Goal: Task Accomplishment & Management: Manage account settings

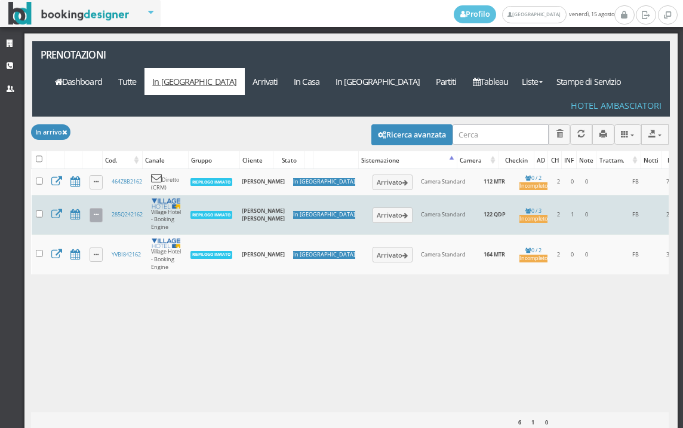
click at [97, 212] on icon at bounding box center [96, 215] width 5 height 7
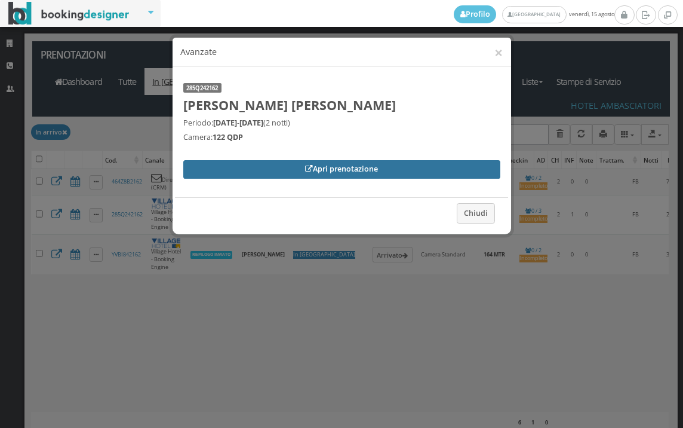
click at [238, 172] on link "Apri prenotazione" at bounding box center [341, 169] width 317 height 18
click at [308, 166] on icon at bounding box center [309, 169] width 8 height 8
click at [345, 174] on link "Apri prenotazione" at bounding box center [341, 169] width 317 height 18
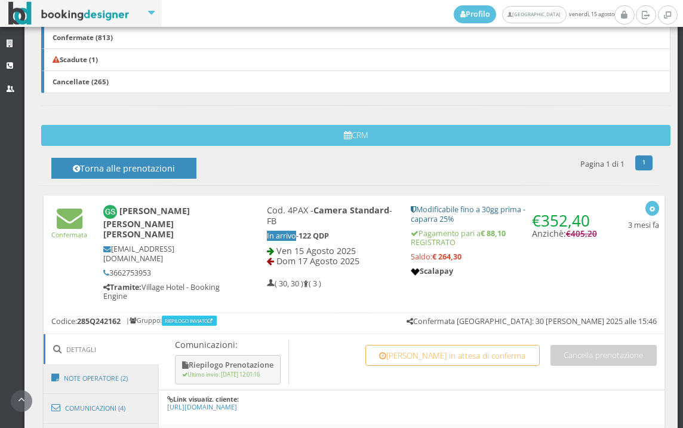
scroll to position [398, 0]
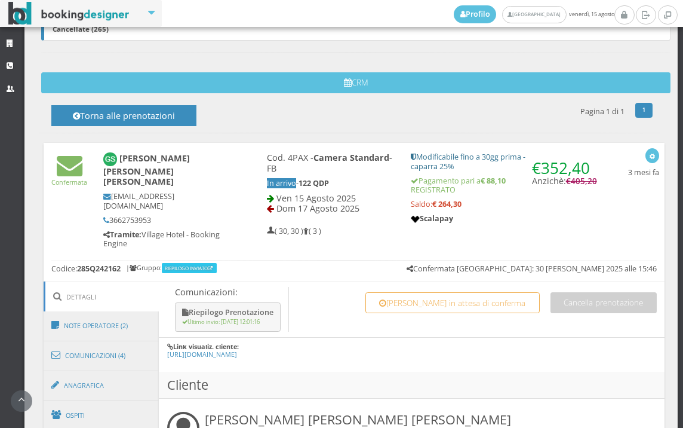
drag, startPoint x: 459, startPoint y: 206, endPoint x: 431, endPoint y: 206, distance: 28.1
click at [433, 206] on strong "€ 264,30" at bounding box center [447, 204] width 29 height 10
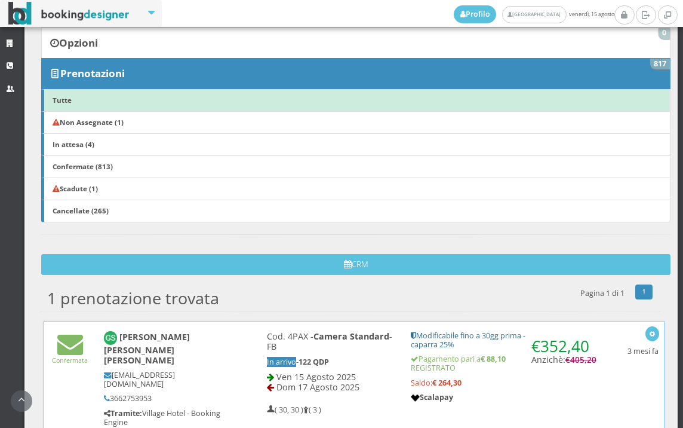
scroll to position [191, 0]
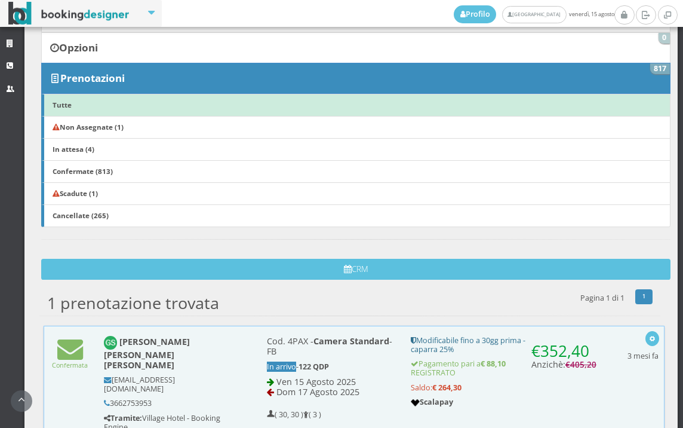
click at [389, 311] on div "1 prenotazione trovata 1 Pagina 1 di 1 Torna alle prenotazioni" at bounding box center [350, 300] width 622 height 24
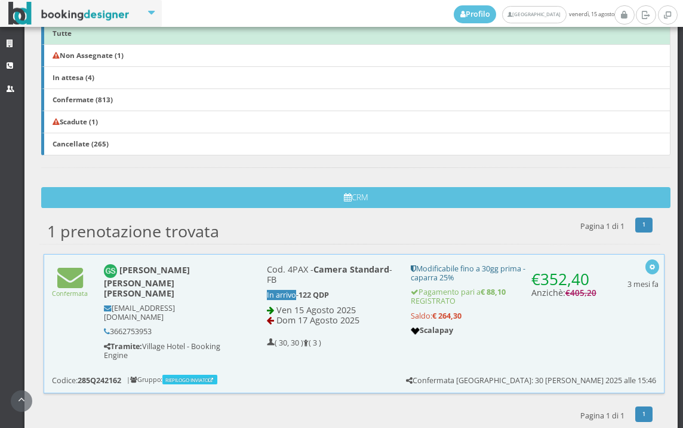
scroll to position [274, 0]
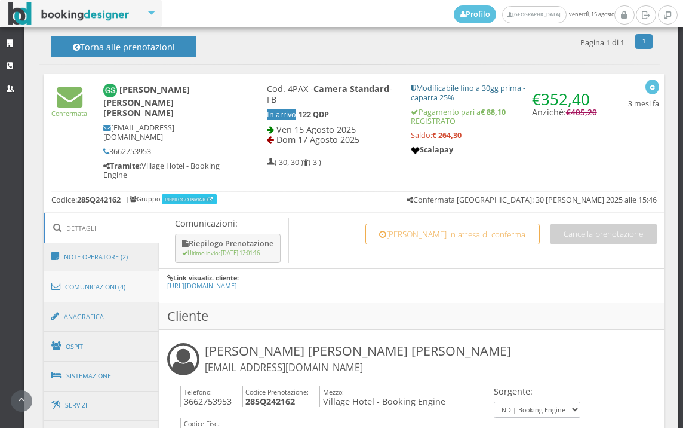
scroll to position [541, 0]
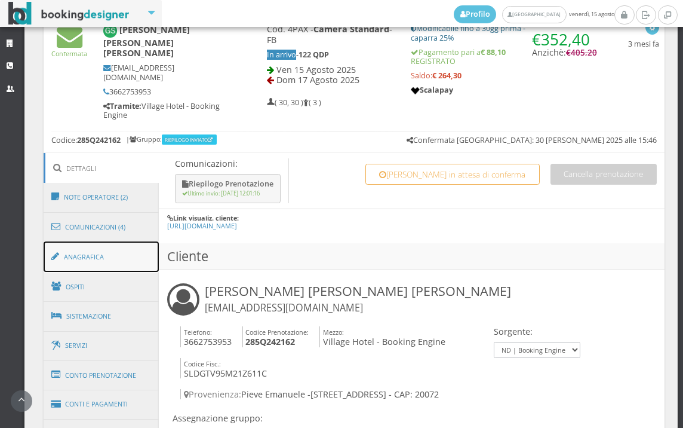
click at [97, 241] on link "Anagrafica" at bounding box center [102, 256] width 116 height 31
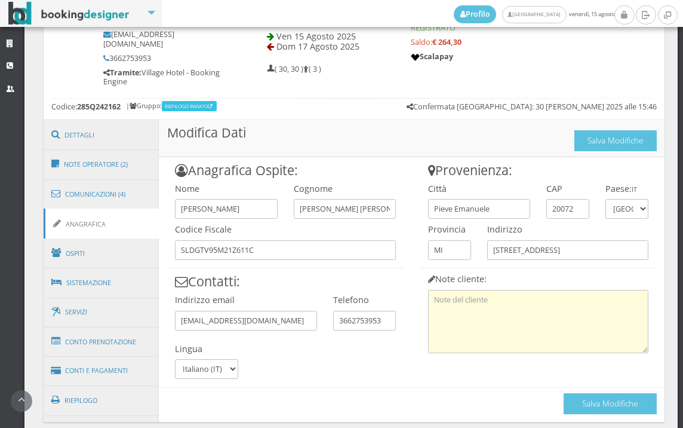
scroll to position [612, 0]
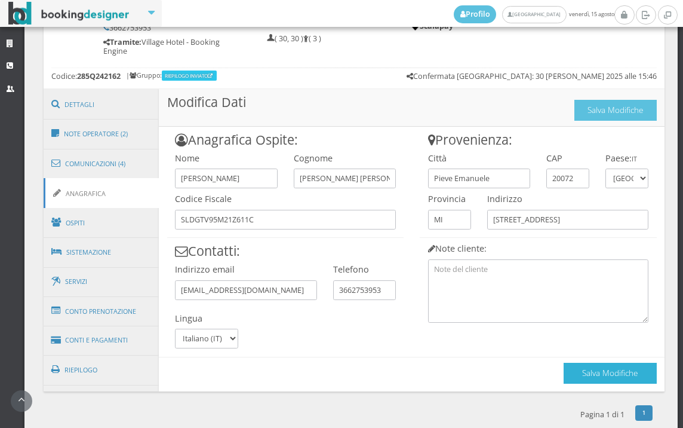
click at [573, 363] on button "Salva Modifiche" at bounding box center [610, 373] width 93 height 21
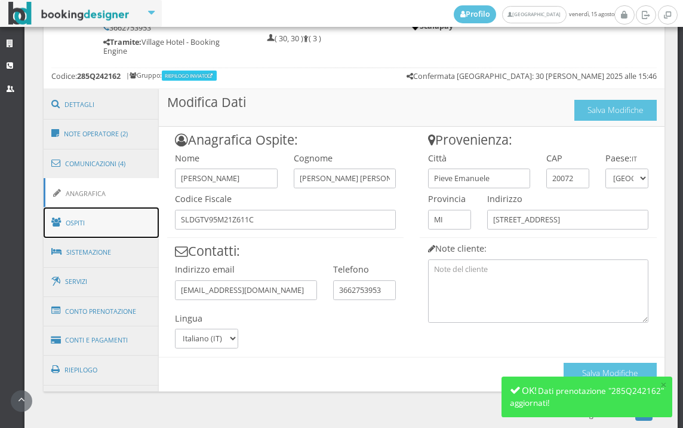
click at [114, 207] on link "Ospiti" at bounding box center [102, 222] width 116 height 31
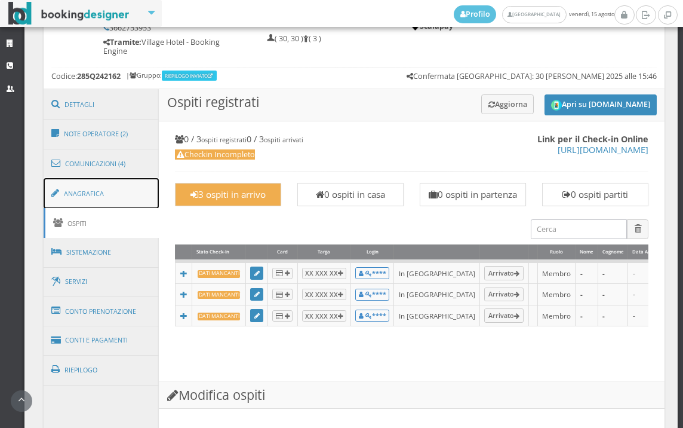
click at [119, 191] on link "Anagrafica" at bounding box center [102, 193] width 116 height 31
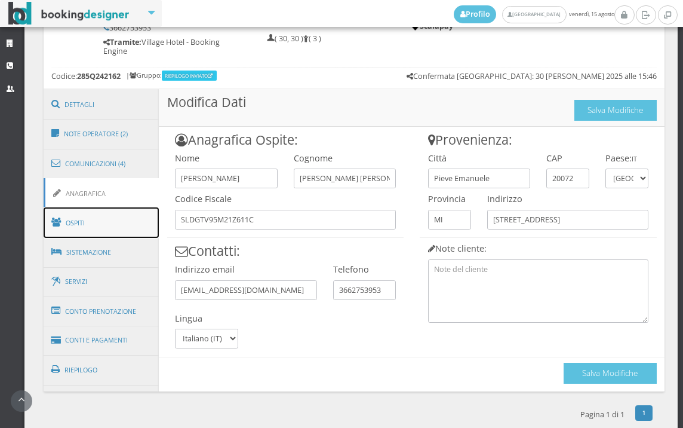
click at [99, 214] on link "Ospiti" at bounding box center [102, 222] width 116 height 31
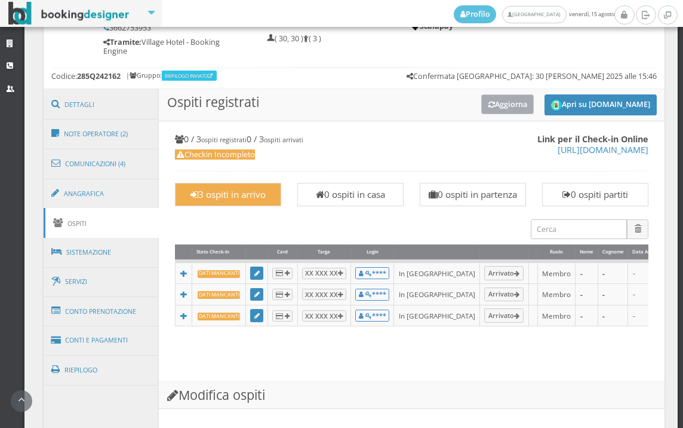
click at [484, 97] on button "Aggiorna" at bounding box center [508, 104] width 53 height 20
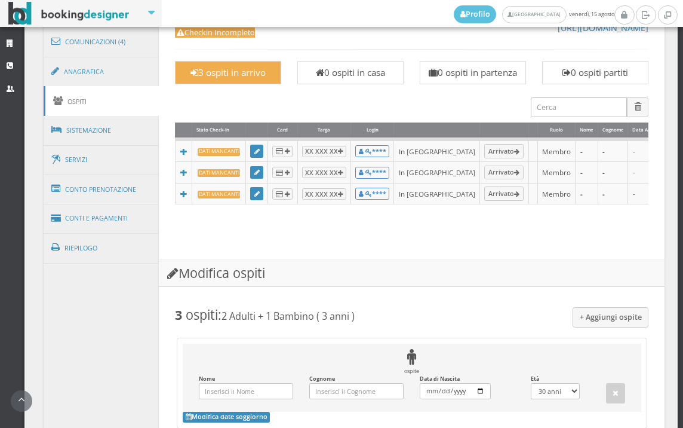
scroll to position [560, 0]
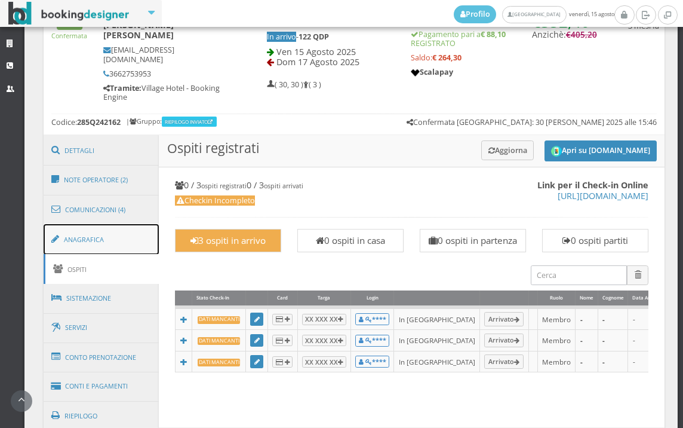
click at [104, 228] on link "Anagrafica" at bounding box center [102, 239] width 116 height 31
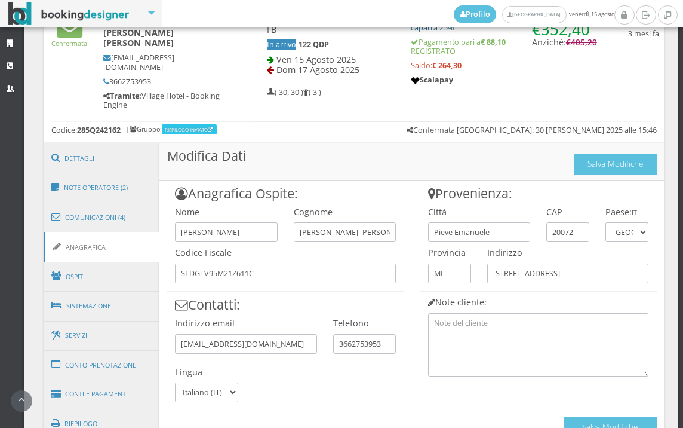
scroll to position [612, 0]
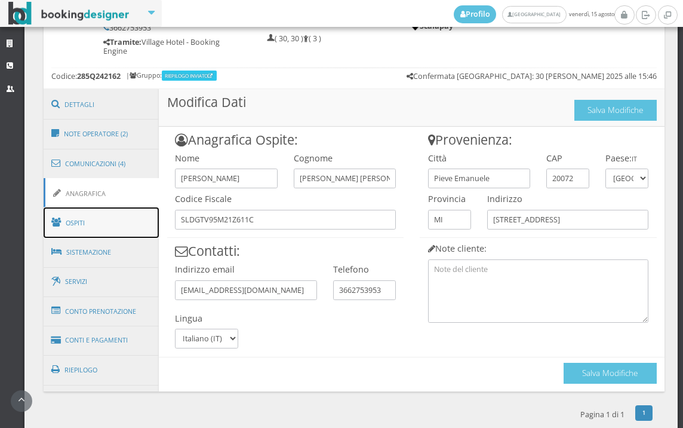
click at [97, 207] on link "Ospiti" at bounding box center [102, 222] width 116 height 31
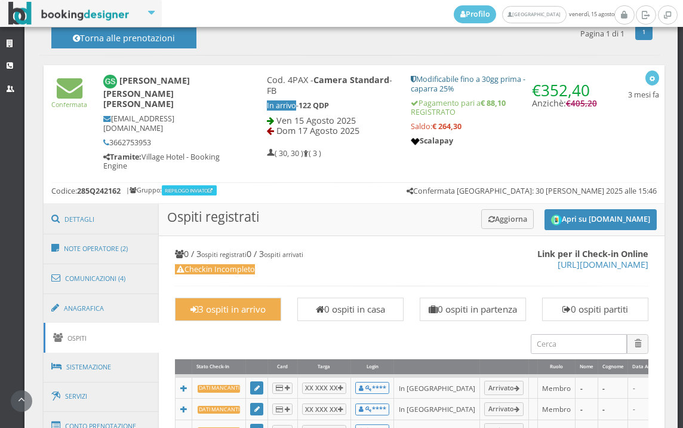
scroll to position [413, 0]
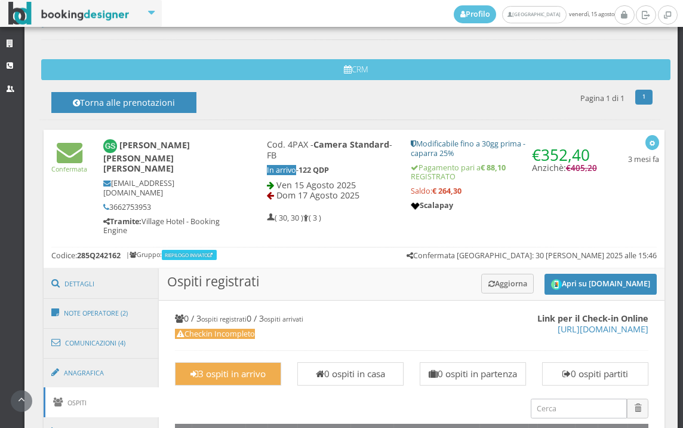
drag, startPoint x: 458, startPoint y: 192, endPoint x: 429, endPoint y: 192, distance: 28.7
click at [429, 192] on h5 "Saldo: € 264,30" at bounding box center [504, 190] width 186 height 9
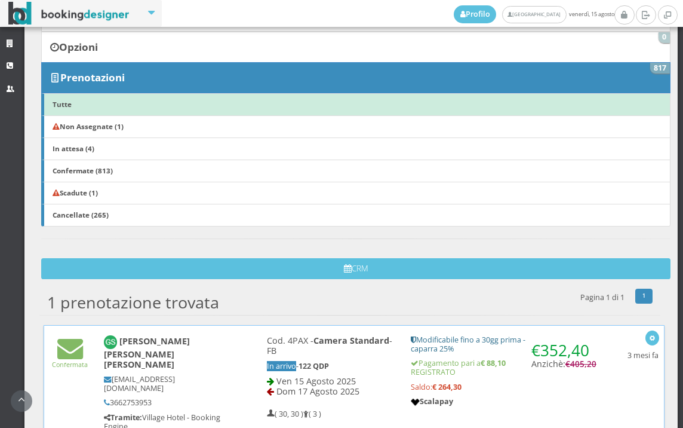
scroll to position [191, 0]
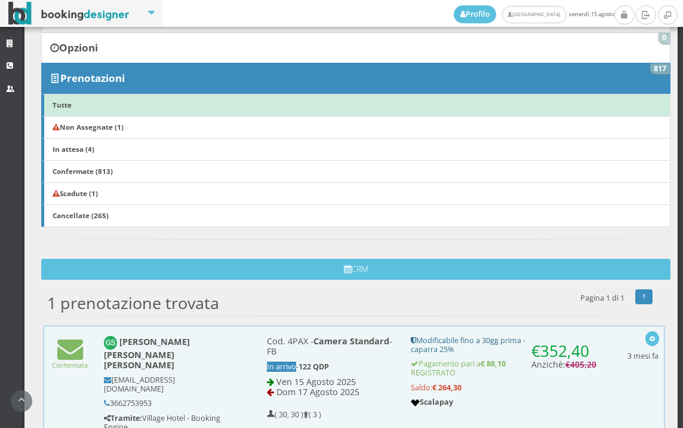
drag, startPoint x: 429, startPoint y: 192, endPoint x: 396, endPoint y: 284, distance: 98.3
click at [396, 284] on div "Richieste 0 Preventivi 982 Opzioni 0 Prenotazioni 817 Tutte Non Assegnate (1) I…" at bounding box center [352, 129] width 638 height 317
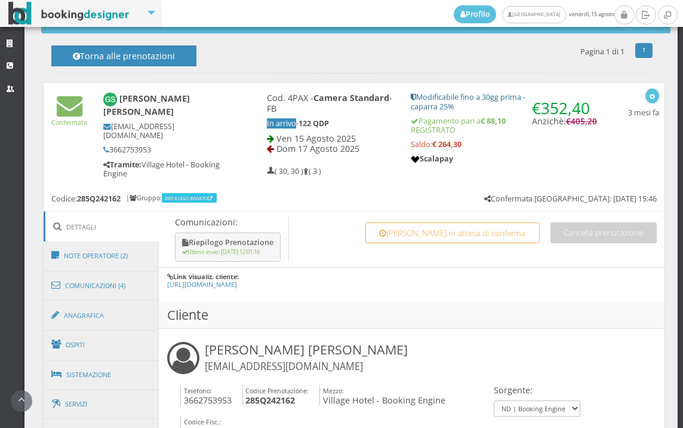
scroll to position [531, 0]
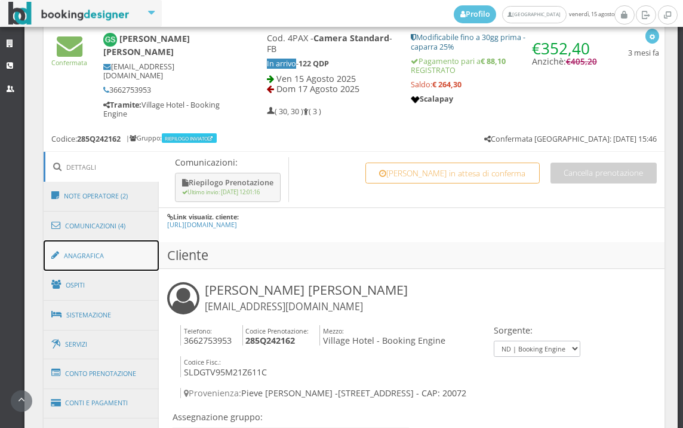
click at [102, 244] on link "Anagrafica" at bounding box center [102, 255] width 116 height 31
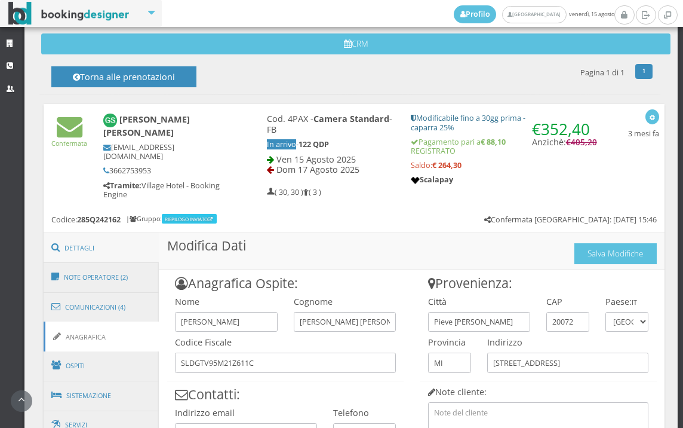
scroll to position [464, 0]
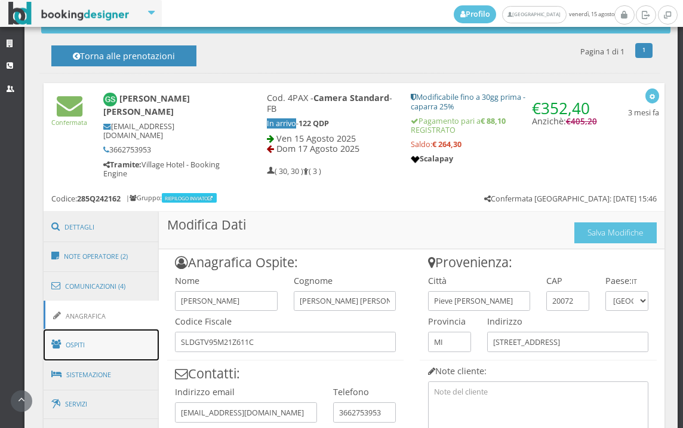
click at [112, 335] on link "Ospiti" at bounding box center [102, 344] width 116 height 31
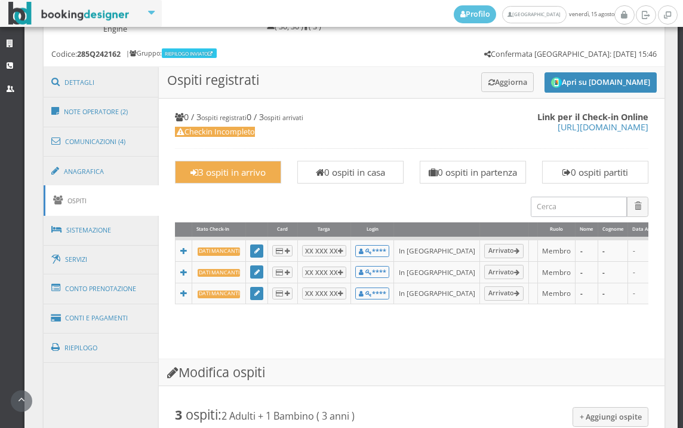
scroll to position [531, 0]
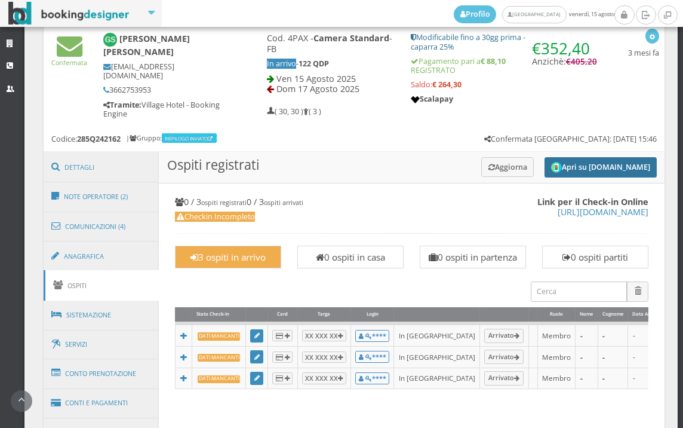
click at [610, 161] on button "Apri su [DOMAIN_NAME]" at bounding box center [601, 167] width 112 height 21
click at [551, 162] on img "submit" at bounding box center [556, 167] width 11 height 11
click at [97, 262] on link "Anagrafica" at bounding box center [102, 256] width 116 height 31
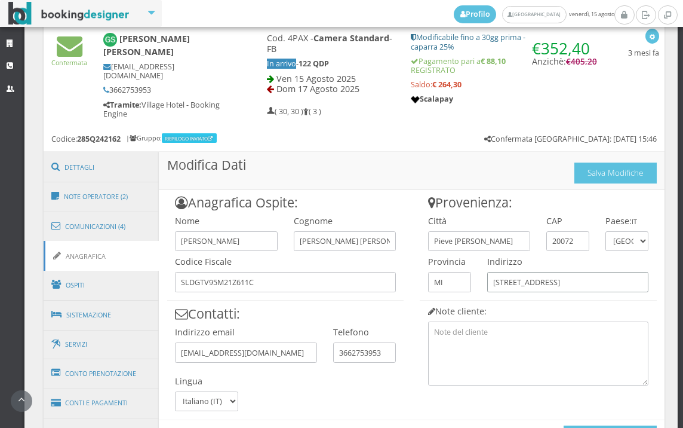
drag, startPoint x: 616, startPoint y: 286, endPoint x: 450, endPoint y: 291, distance: 166.2
click at [450, 291] on div "Provenienza: Città Pieve Emanuele CAP 20072 Paese: IT Andorra Emirati Arabi Uni…" at bounding box center [538, 287] width 253 height 196
paste input "Gustavo Alonso"
type input "G"
click at [113, 299] on link "Sistemazione" at bounding box center [102, 314] width 116 height 31
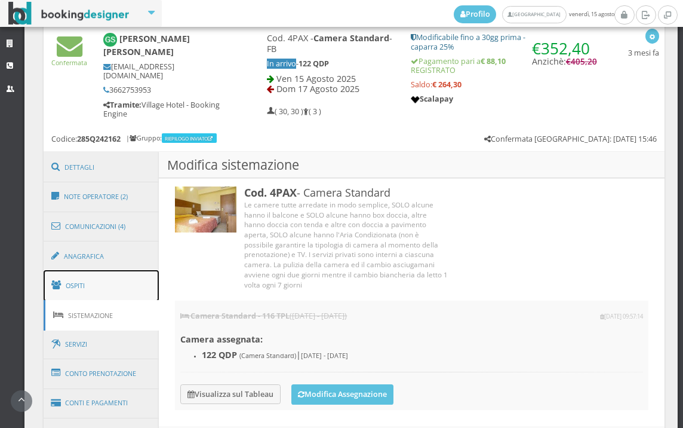
click at [115, 279] on link "Ospiti" at bounding box center [102, 285] width 116 height 31
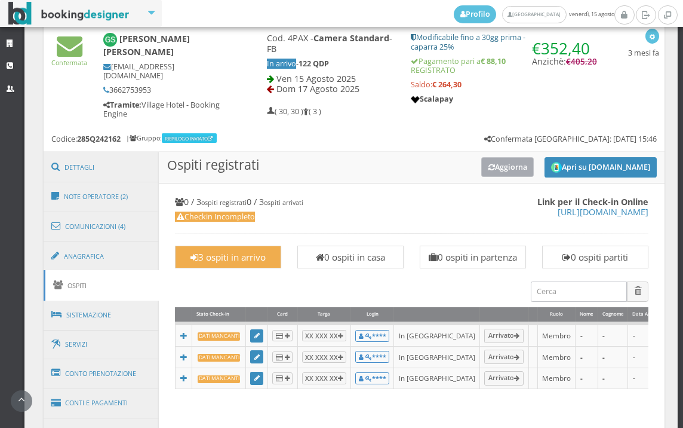
click at [485, 163] on button "Aggiorna" at bounding box center [508, 167] width 53 height 20
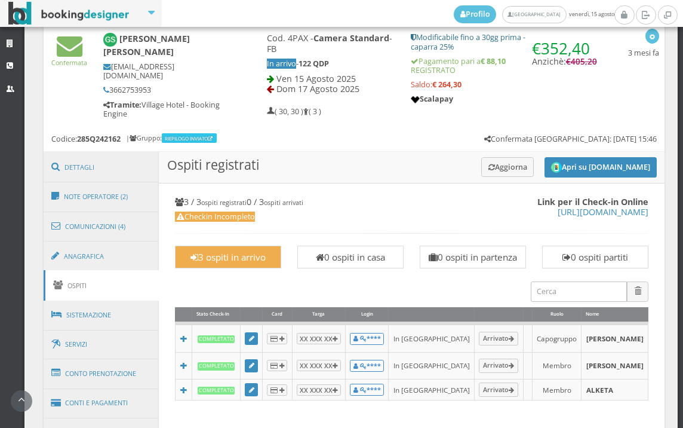
scroll to position [995, 0]
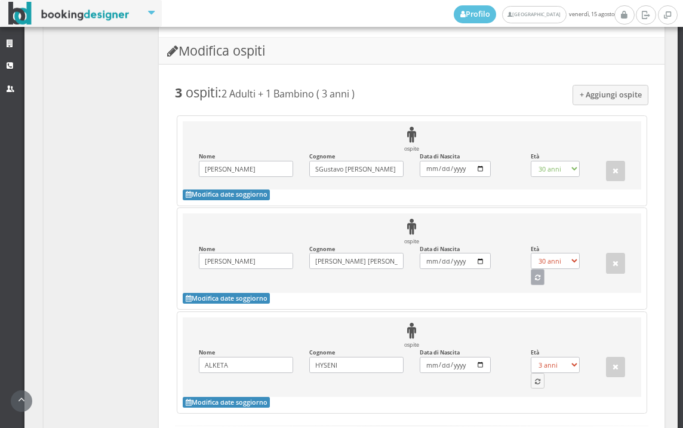
click at [531, 284] on button "button" at bounding box center [538, 277] width 14 height 16
select select "3"
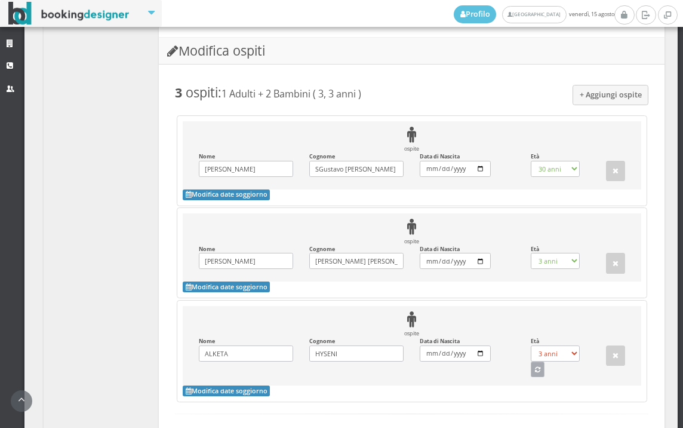
click at [531, 377] on button "button" at bounding box center [538, 369] width 14 height 16
select select "32"
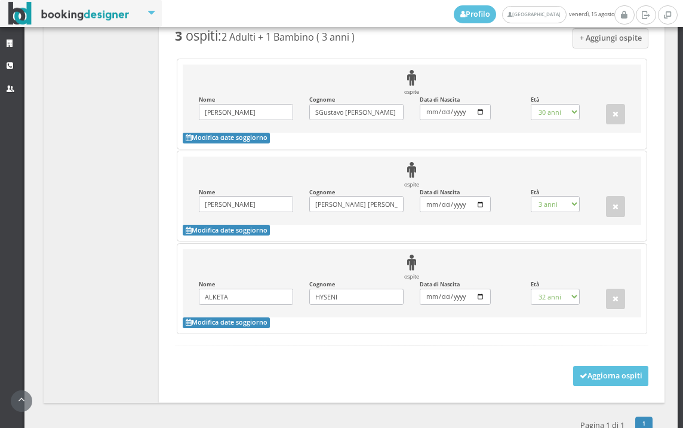
scroll to position [1104, 0]
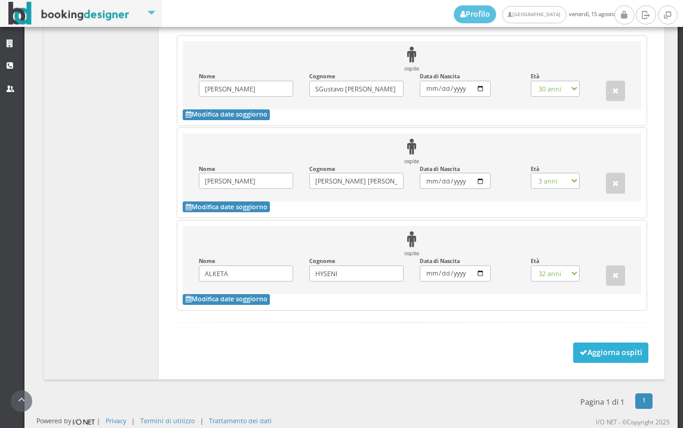
click at [581, 351] on button "Aggiorna ospiti" at bounding box center [612, 352] width 76 height 20
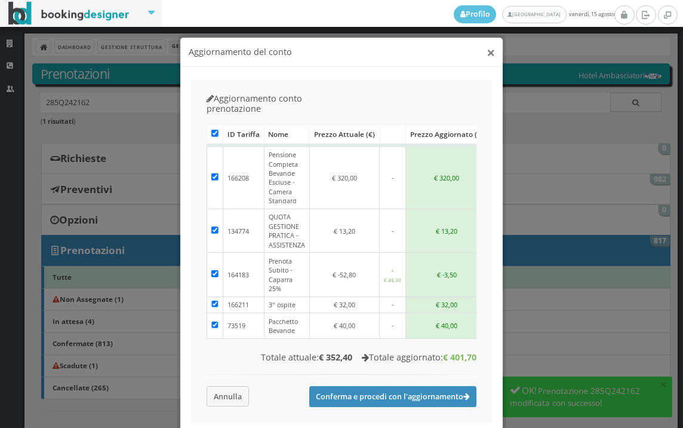
click at [487, 56] on button "×" at bounding box center [491, 52] width 8 height 15
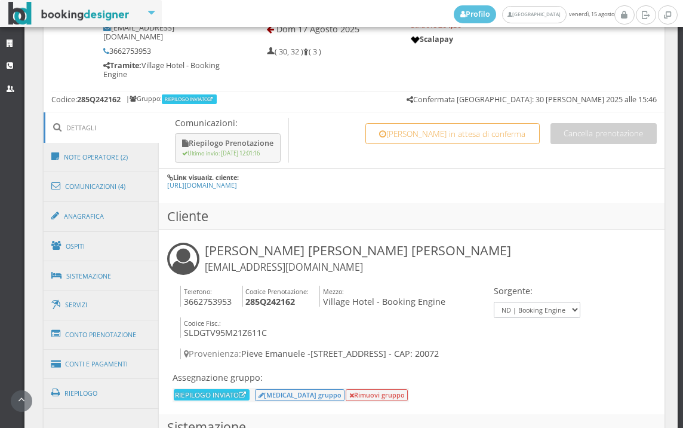
scroll to position [664, 0]
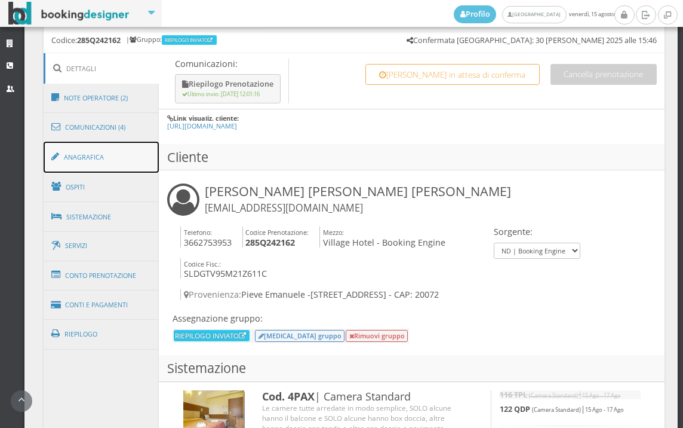
click at [87, 144] on link "Anagrafica" at bounding box center [102, 157] width 116 height 31
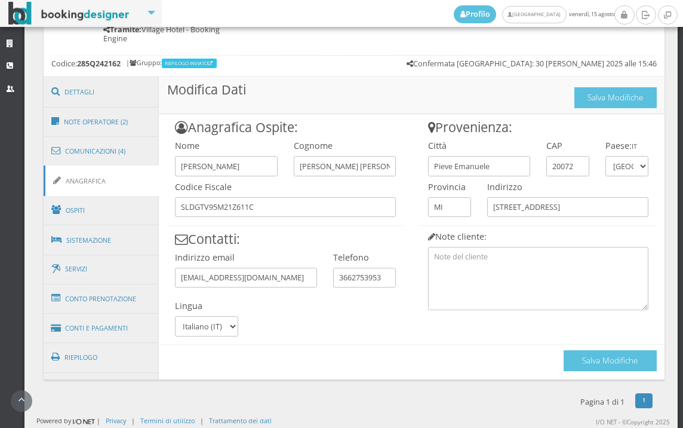
scroll to position [616, 0]
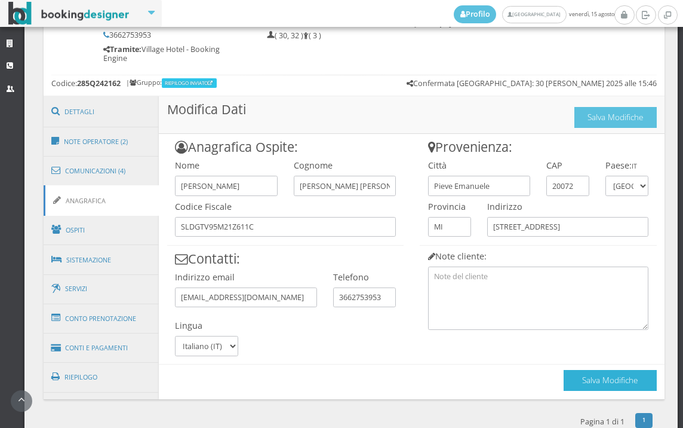
click at [580, 370] on button "Salva Modifiche" at bounding box center [610, 380] width 93 height 21
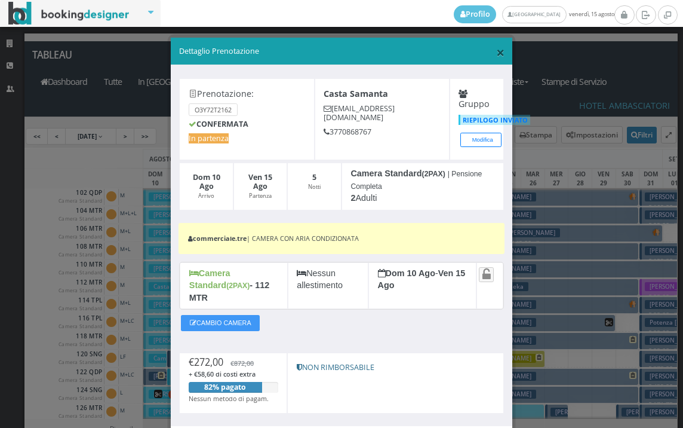
click at [497, 52] on span "×" at bounding box center [500, 52] width 8 height 20
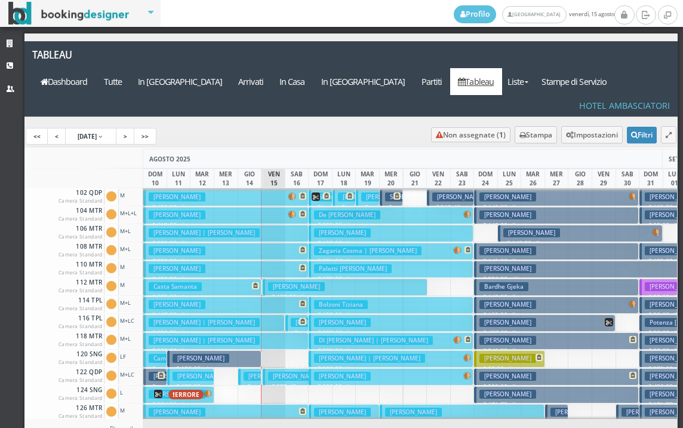
click at [284, 372] on h3 "[PERSON_NAME] [PERSON_NAME]" at bounding box center [321, 376] width 106 height 9
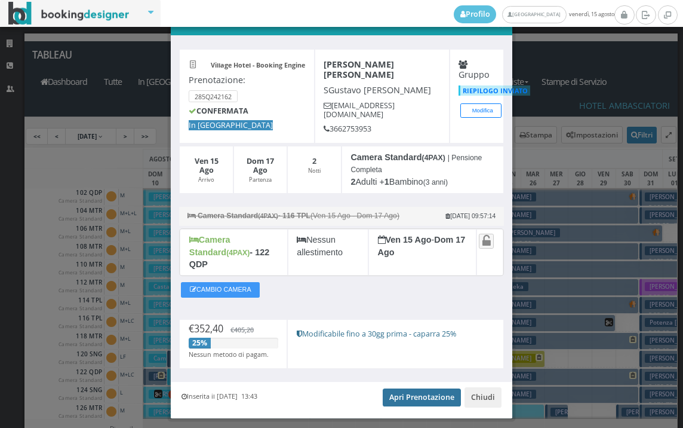
scroll to position [62, 0]
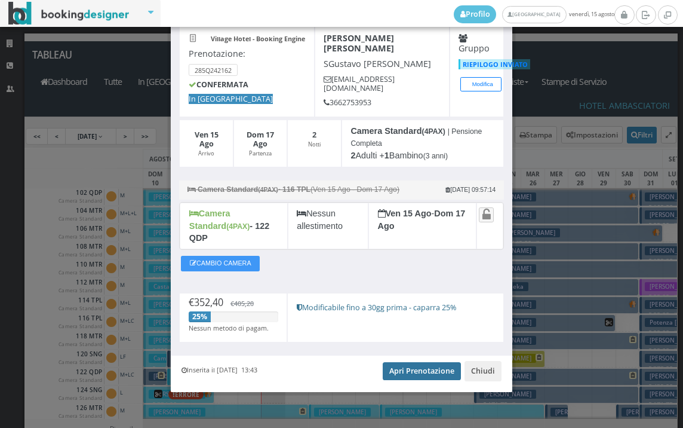
click at [397, 372] on link "Apri Prenotazione" at bounding box center [422, 371] width 78 height 18
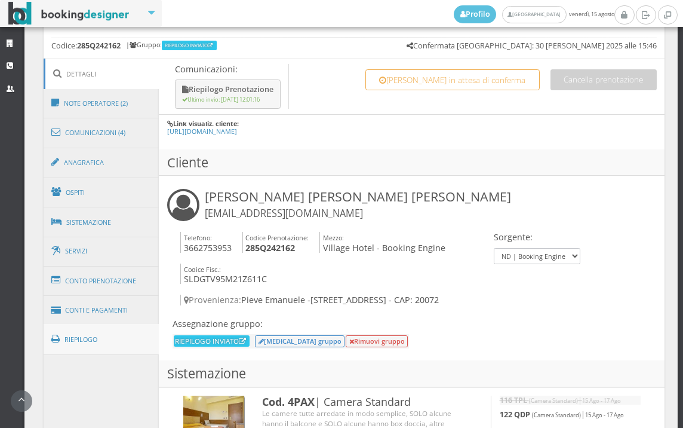
scroll to position [730, 0]
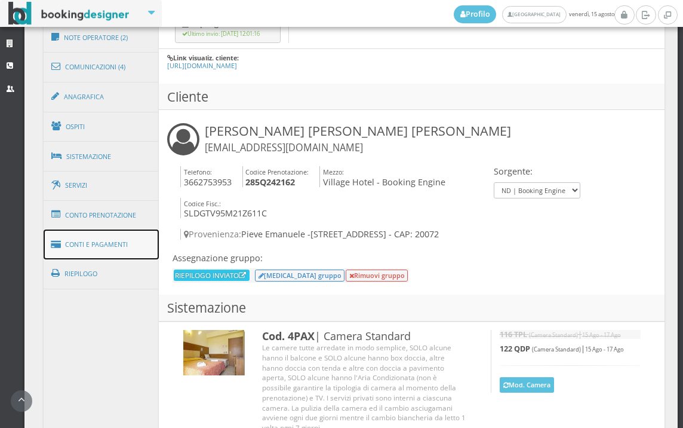
click at [79, 229] on link "Conti e Pagamenti" at bounding box center [102, 244] width 116 height 30
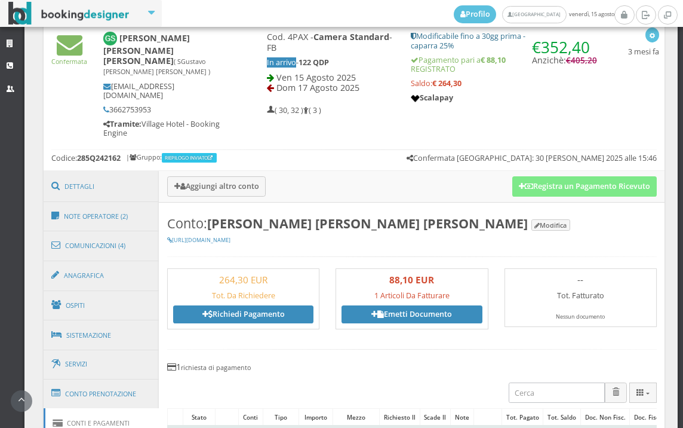
scroll to position [531, 0]
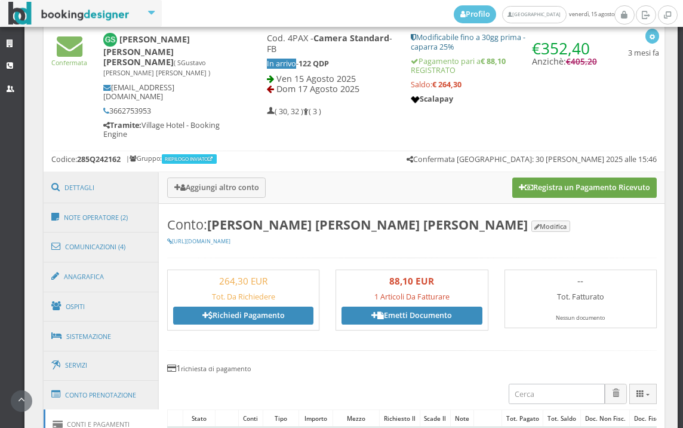
click at [528, 177] on button "Registra un Pagamento Ricevuto" at bounding box center [585, 187] width 145 height 20
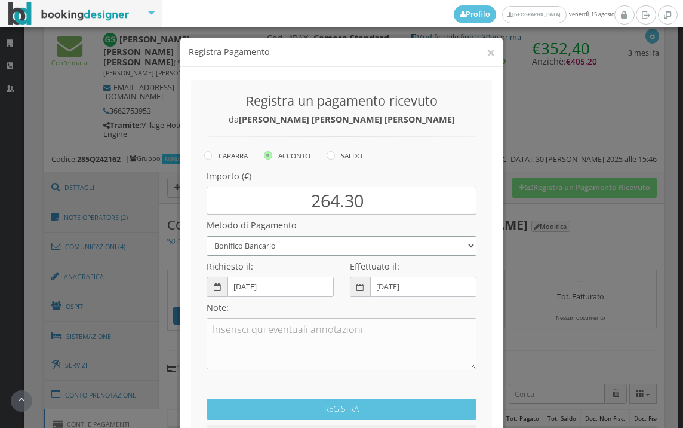
click at [318, 250] on select "Bonifico Bancario BONIFICO SUM UP Contanti Assegno Bancario Assegno Circolare V…" at bounding box center [342, 246] width 270 height 20
select select
click at [207, 236] on select "Bonifico Bancario BONIFICO SUM UP Contanti Assegno Bancario Assegno Circolare V…" at bounding box center [342, 246] width 270 height 20
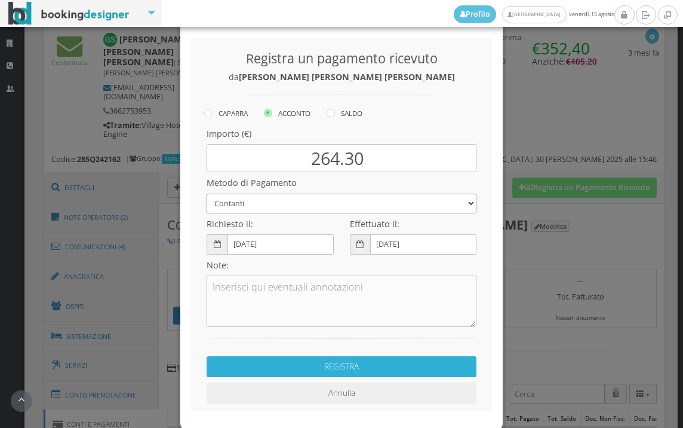
scroll to position [91, 0]
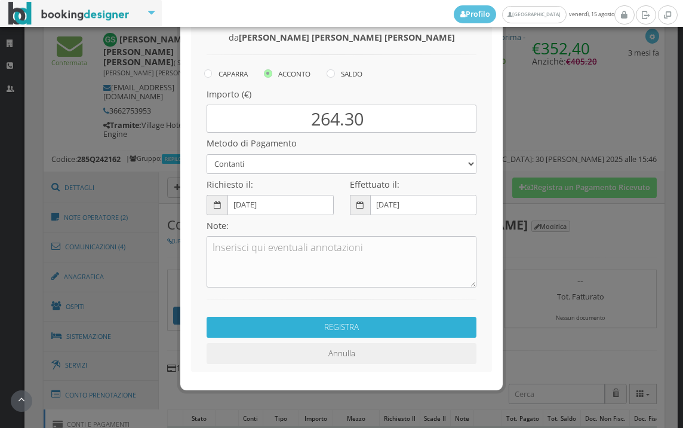
click at [363, 320] on button "REGISTRA" at bounding box center [342, 327] width 270 height 21
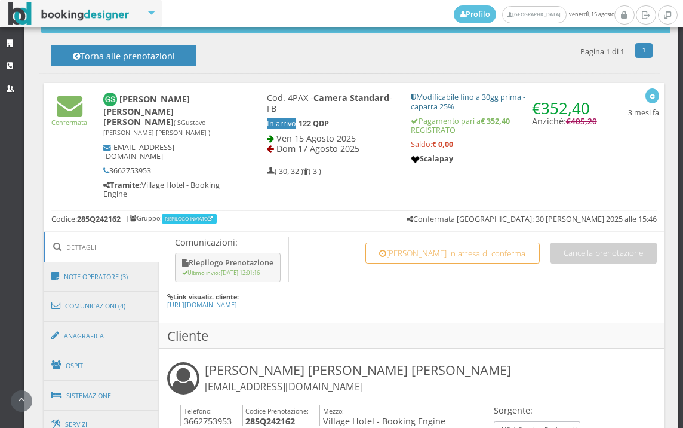
scroll to position [332, 0]
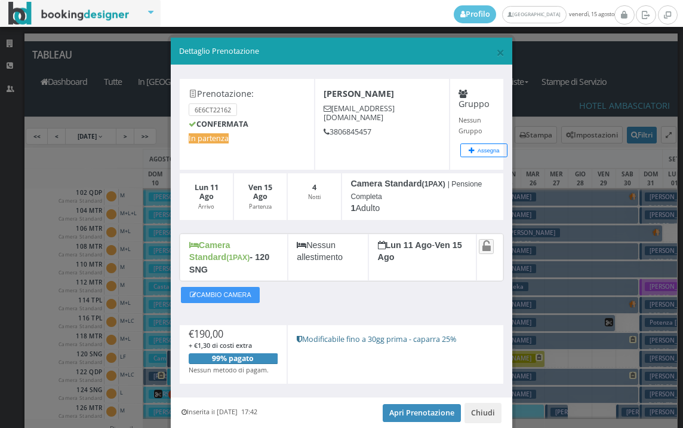
scroll to position [60, 0]
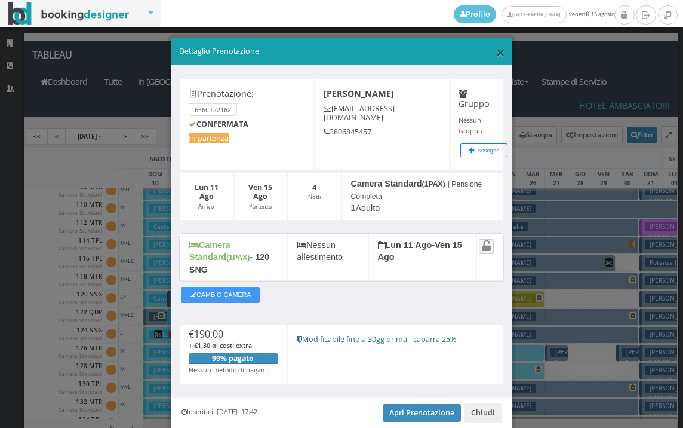
click at [496, 59] on span "×" at bounding box center [500, 52] width 8 height 20
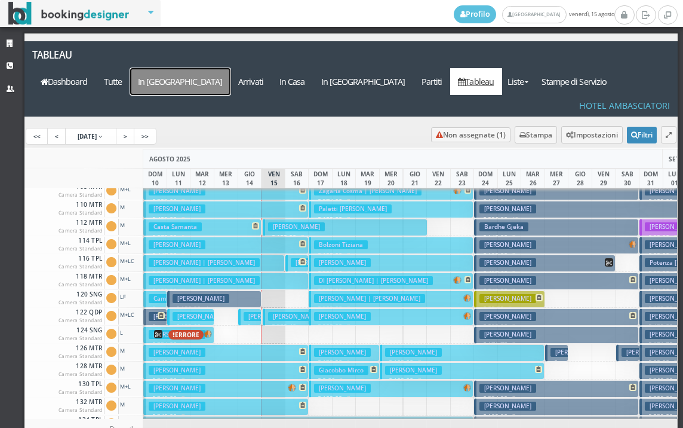
click at [231, 68] on a=pms-arrival-reservations"] "In [GEOGRAPHIC_DATA]" at bounding box center [180, 81] width 100 height 27
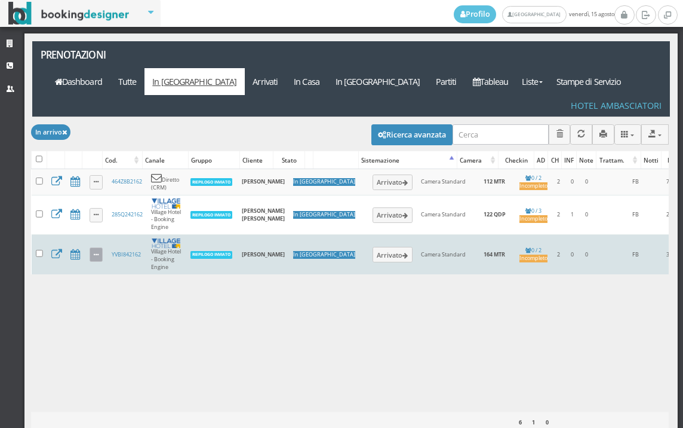
click at [96, 252] on icon at bounding box center [96, 255] width 5 height 7
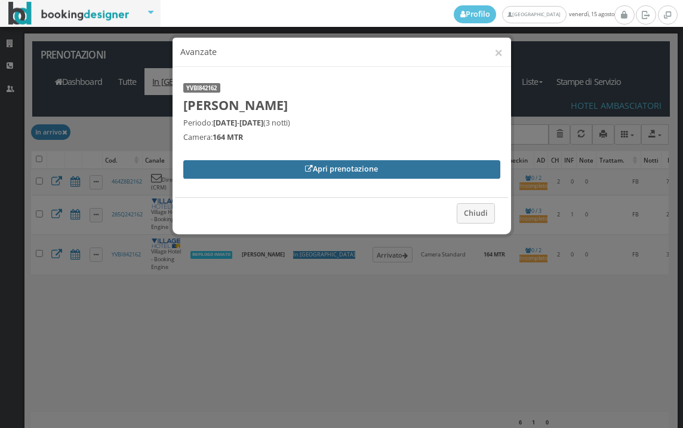
click at [209, 161] on link "Apri prenotazione" at bounding box center [341, 169] width 317 height 18
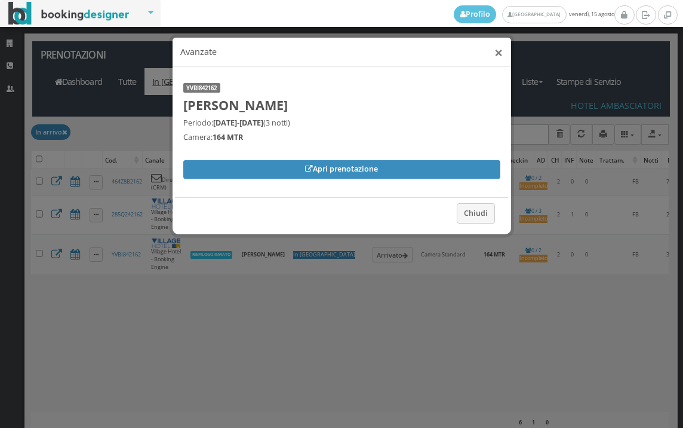
click at [501, 58] on button "×" at bounding box center [499, 52] width 8 height 15
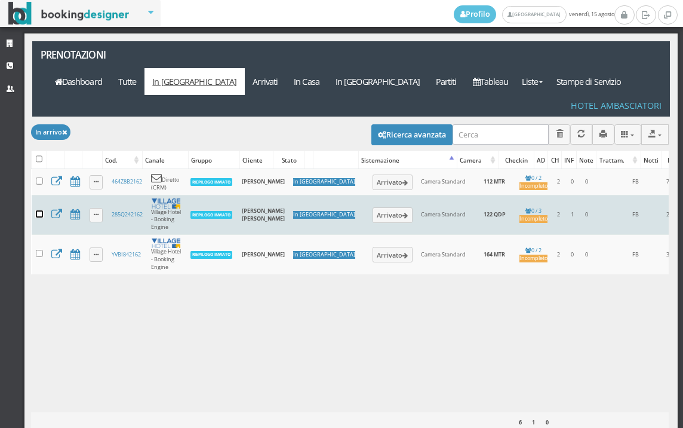
click at [38, 210] on input "checkbox" at bounding box center [39, 213] width 7 height 7
checkbox input "true"
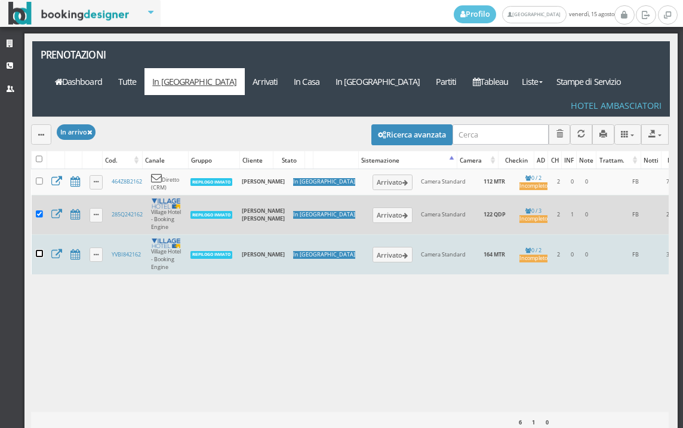
click at [36, 250] on input "checkbox" at bounding box center [39, 253] width 7 height 7
checkbox input "true"
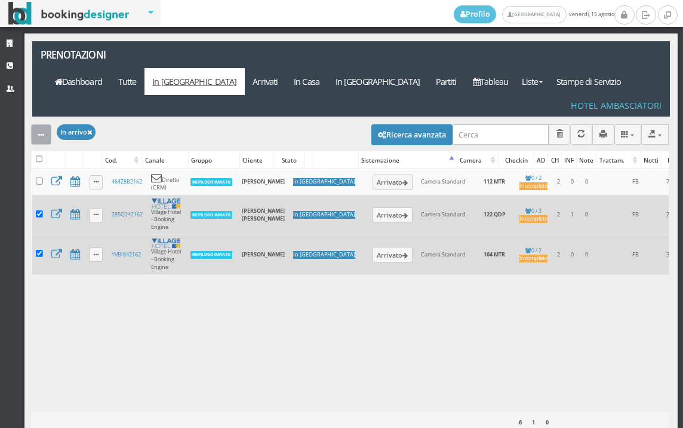
click at [35, 124] on button "button" at bounding box center [41, 134] width 20 height 20
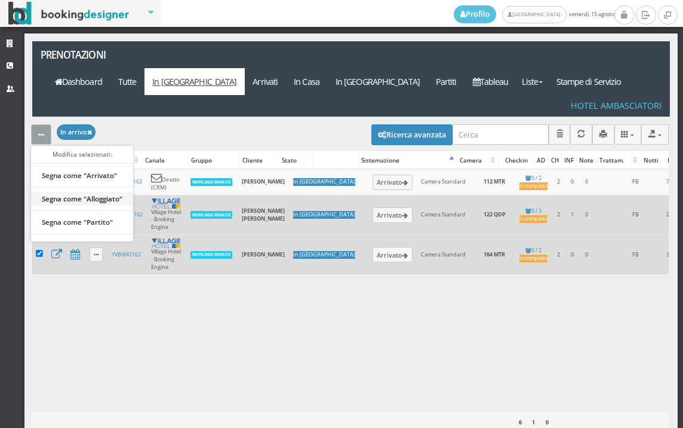
click at [74, 192] on link "Segna come "Alloggiato"" at bounding box center [82, 198] width 102 height 13
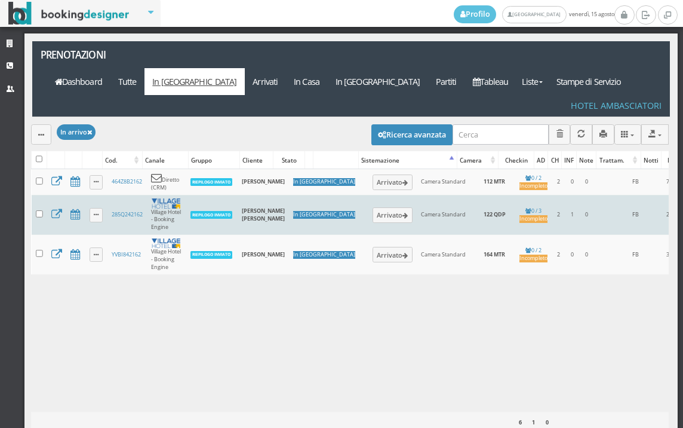
drag, startPoint x: 45, startPoint y: 186, endPoint x: 44, endPoint y: 193, distance: 7.3
click at [45, 195] on td at bounding box center [40, 215] width 16 height 40
click at [39, 210] on input "checkbox" at bounding box center [39, 213] width 7 height 7
checkbox input "true"
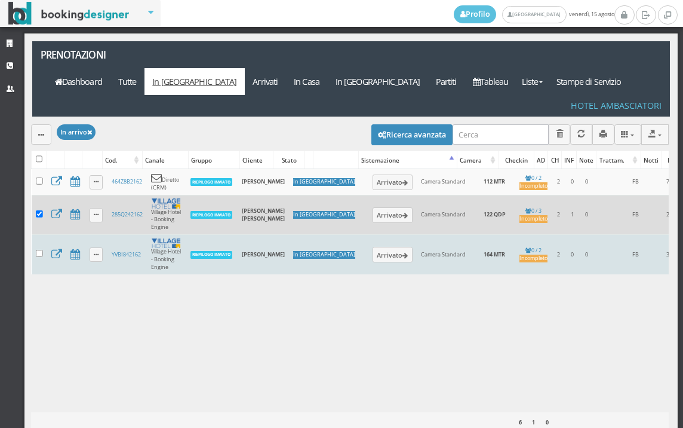
click at [40, 235] on td at bounding box center [40, 254] width 16 height 39
click at [38, 250] on input "checkbox" at bounding box center [39, 253] width 7 height 7
checkbox input "true"
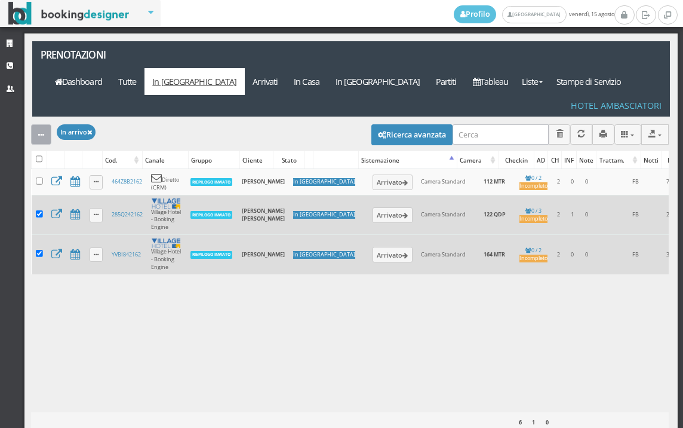
click at [39, 124] on button "button" at bounding box center [41, 134] width 20 height 20
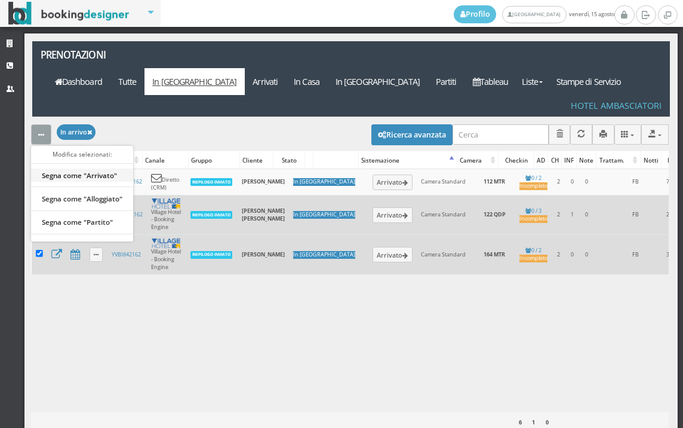
click at [53, 168] on link "Segna come "Arrivato"" at bounding box center [82, 174] width 102 height 13
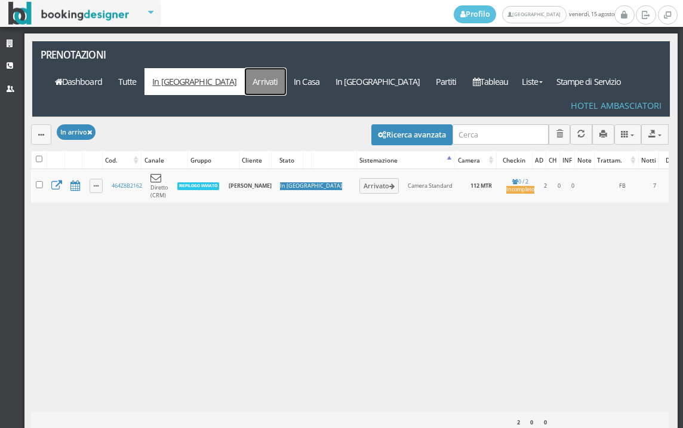
click at [286, 68] on link "Arrivati" at bounding box center [265, 81] width 41 height 27
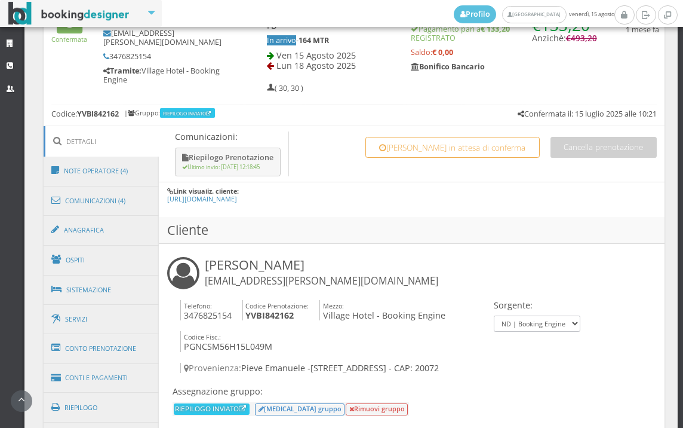
scroll to position [550, 0]
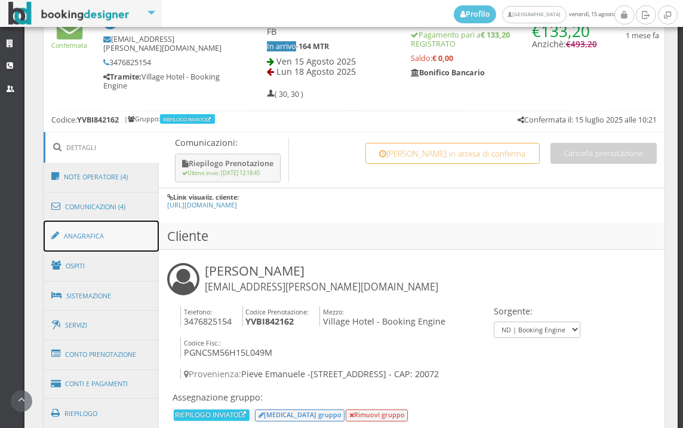
click at [96, 238] on link "Anagrafica" at bounding box center [102, 235] width 116 height 31
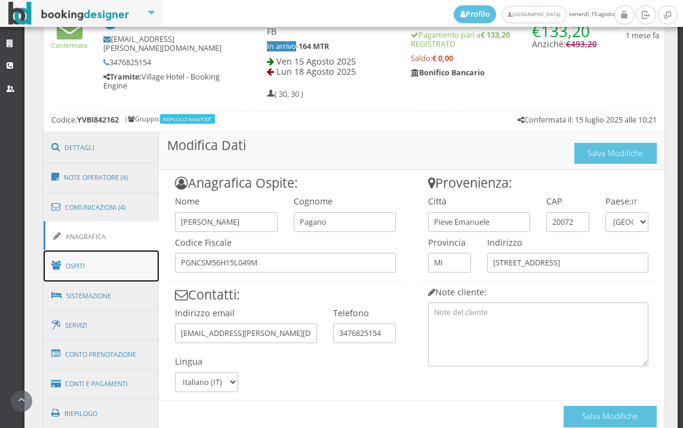
click at [133, 266] on link "Ospiti" at bounding box center [102, 265] width 116 height 31
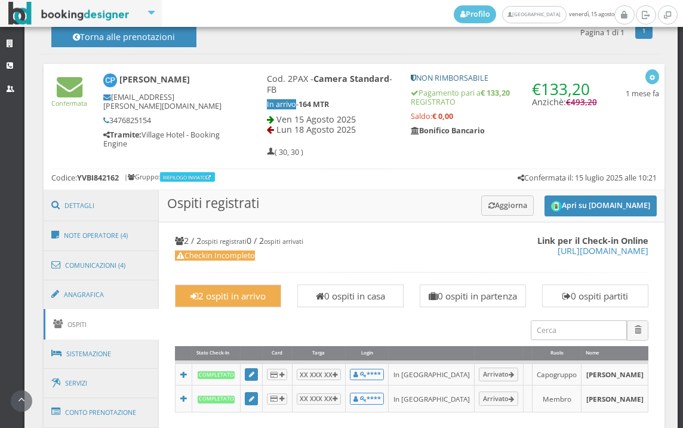
scroll to position [484, 0]
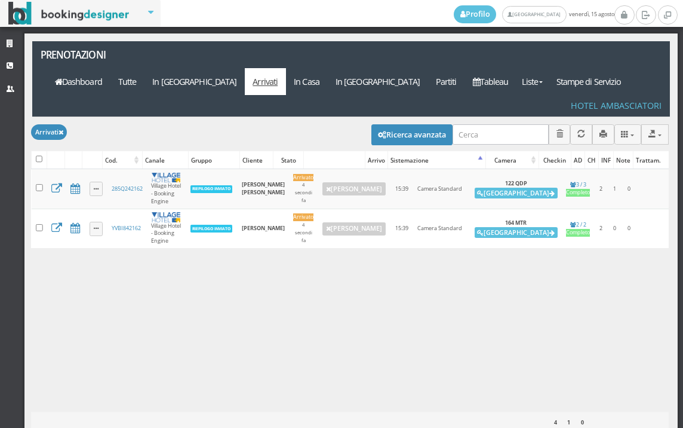
click at [32, 151] on div at bounding box center [39, 159] width 15 height 17
click at [39, 155] on input "checkbox" at bounding box center [39, 158] width 7 height 7
checkbox input "true"
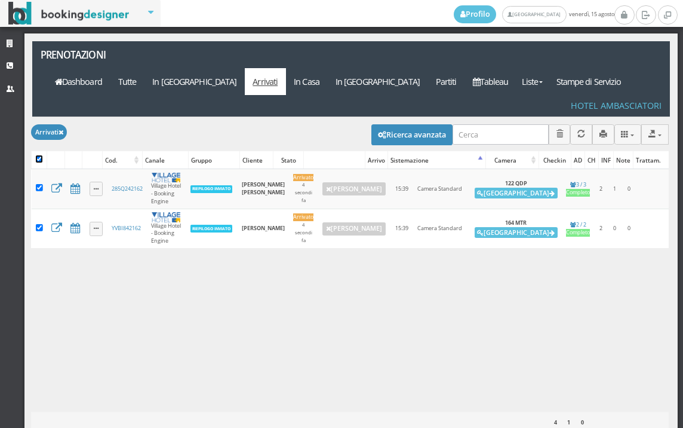
checkbox input "true"
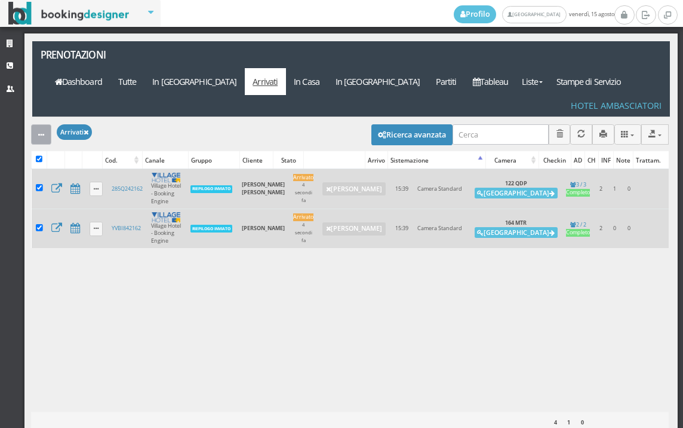
click at [39, 124] on button "button" at bounding box center [41, 134] width 20 height 20
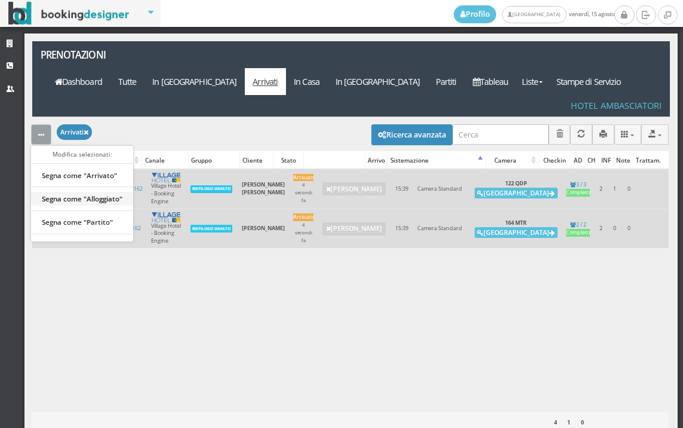
click at [70, 192] on link "Segna come "Alloggiato"" at bounding box center [82, 198] width 102 height 13
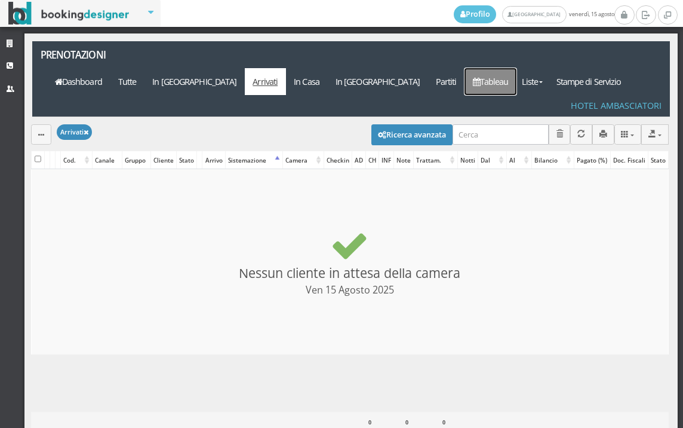
click at [517, 68] on link "Tableau" at bounding box center [491, 81] width 52 height 27
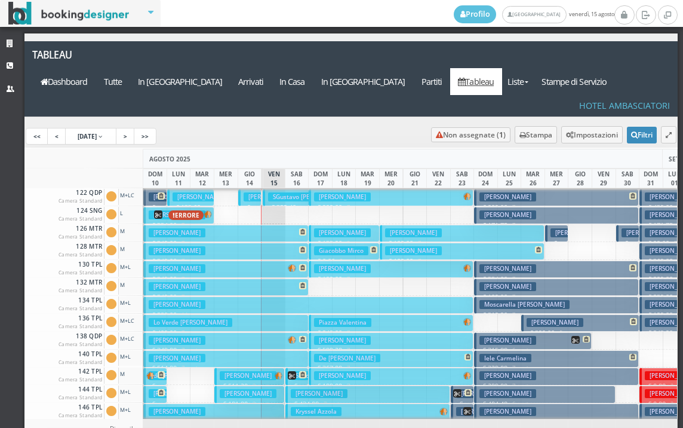
scroll to position [478, 0]
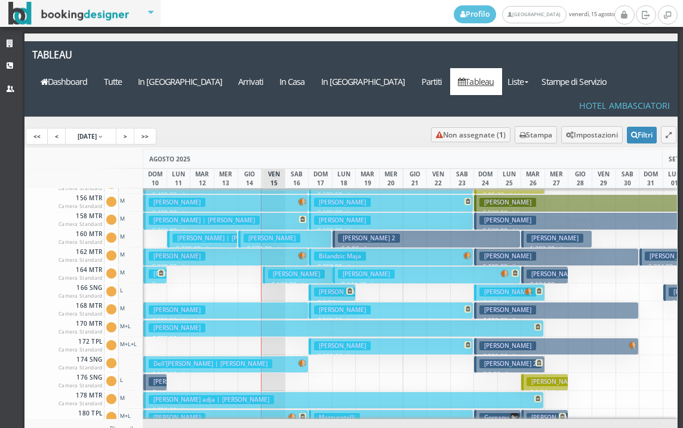
click at [307, 269] on h3 "Pagano Cosimo" at bounding box center [296, 273] width 57 height 9
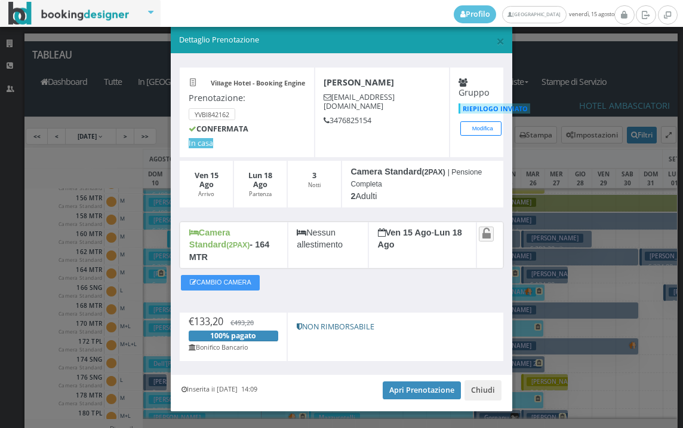
scroll to position [22, 0]
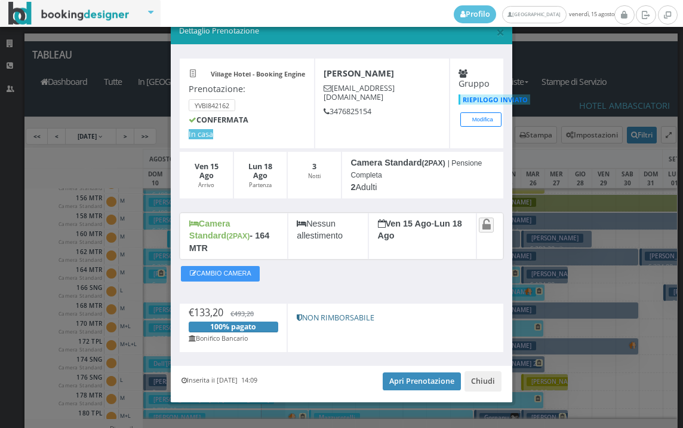
click at [413, 380] on div "Inserita il 12 Lug 2025 14:09 Apri Prenotazione Chiudi" at bounding box center [342, 384] width 342 height 36
click at [401, 372] on link "Apri Prenotazione" at bounding box center [422, 381] width 78 height 18
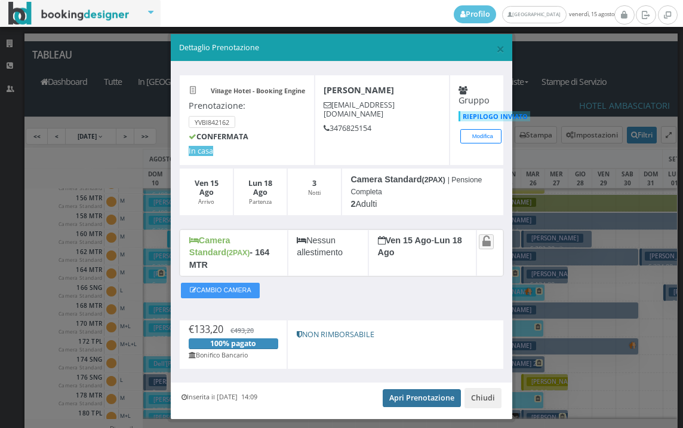
scroll to position [0, 0]
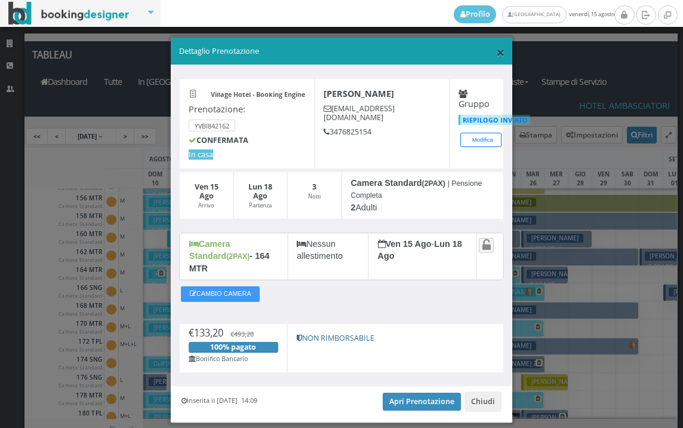
click at [496, 48] on span "×" at bounding box center [500, 52] width 8 height 20
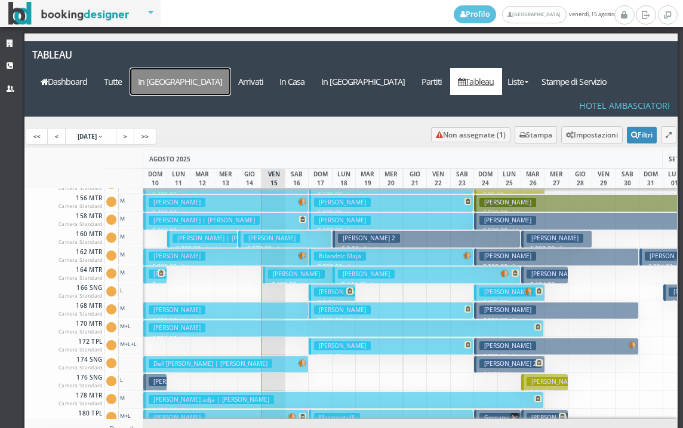
click at [231, 68] on a=pms-arrival-reservations"] "In Arrivo" at bounding box center [180, 81] width 100 height 27
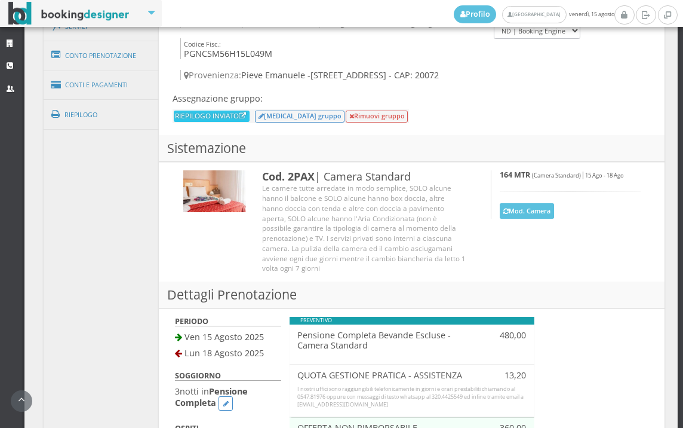
scroll to position [550, 0]
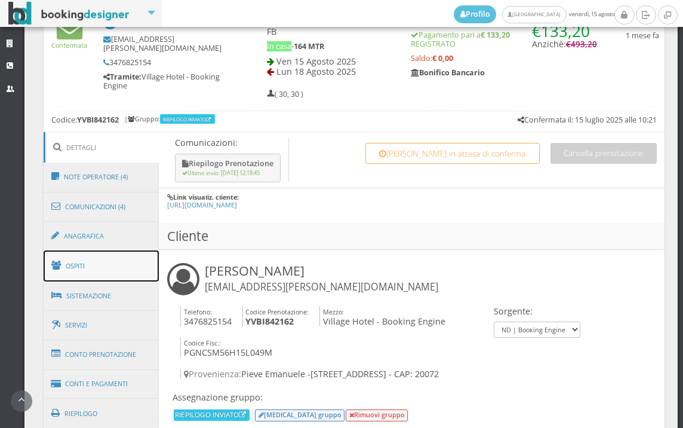
click at [105, 252] on link "Ospiti" at bounding box center [102, 265] width 116 height 31
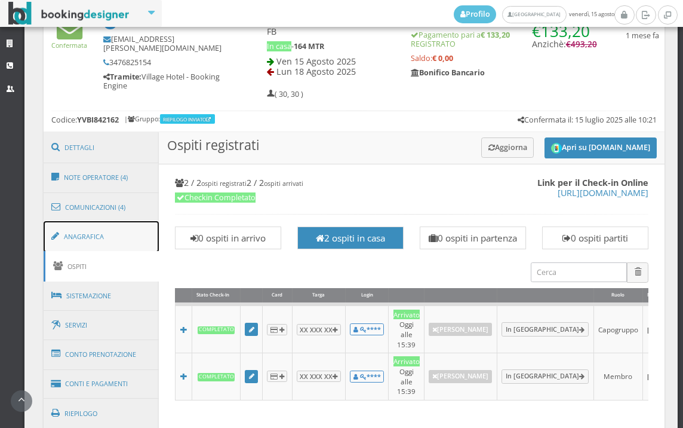
click at [111, 242] on link "Anagrafica" at bounding box center [102, 236] width 116 height 31
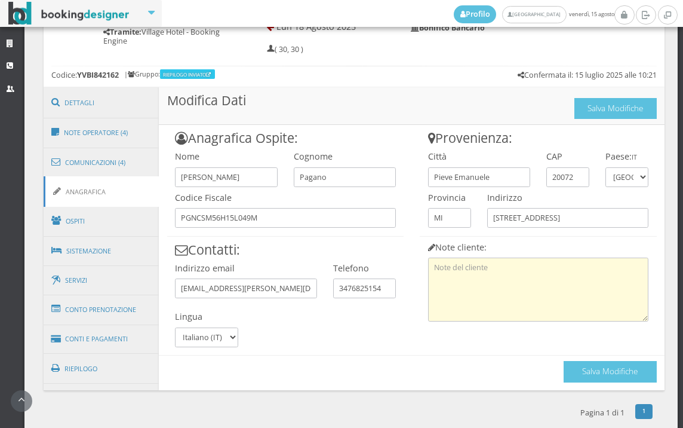
scroll to position [612, 0]
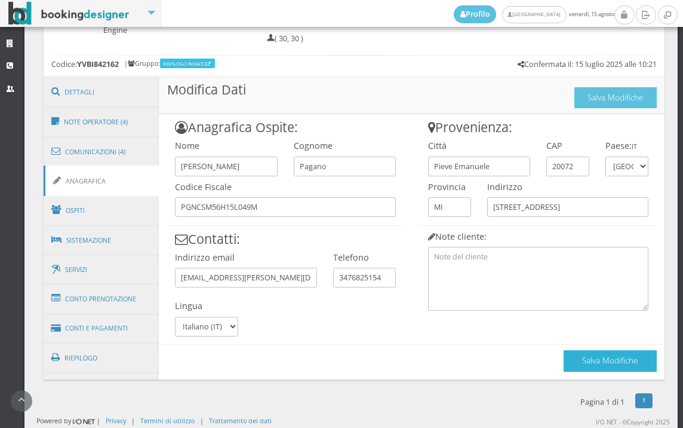
drag, startPoint x: 574, startPoint y: 362, endPoint x: 568, endPoint y: 358, distance: 7.5
click at [575, 363] on button "Salva Modifiche" at bounding box center [610, 360] width 93 height 21
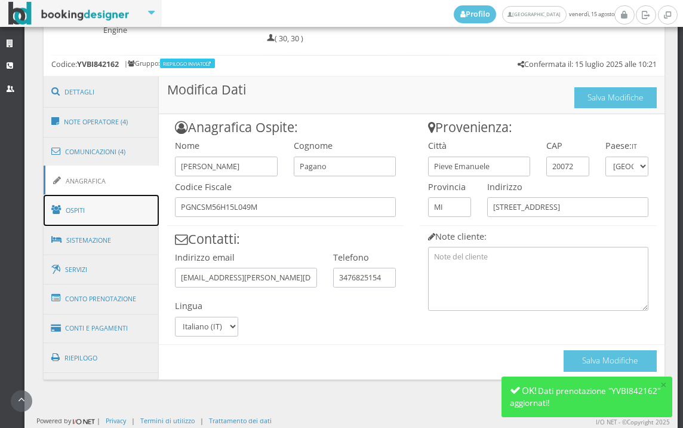
click at [99, 220] on link "Ospiti" at bounding box center [102, 210] width 116 height 31
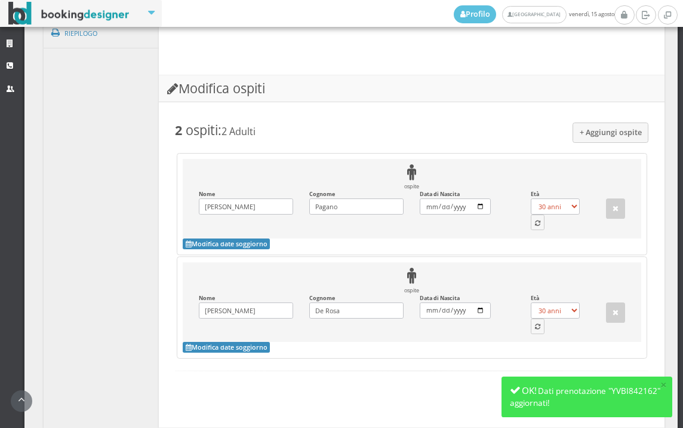
scroll to position [1010, 0]
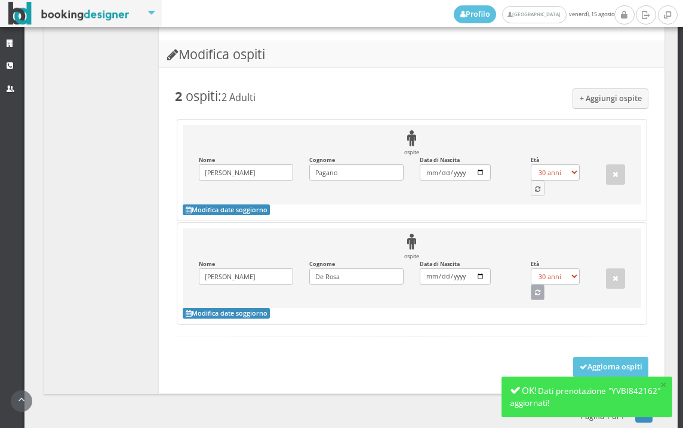
click at [535, 292] on icon "button" at bounding box center [537, 293] width 5 height 7
select select "49"
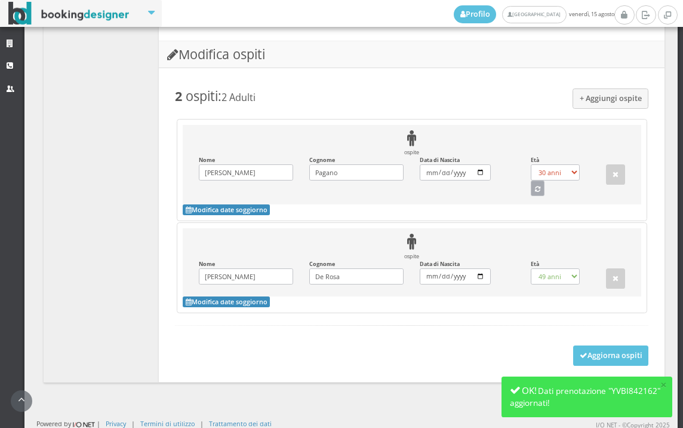
click at [534, 185] on button "button" at bounding box center [538, 188] width 14 height 16
select select "69"
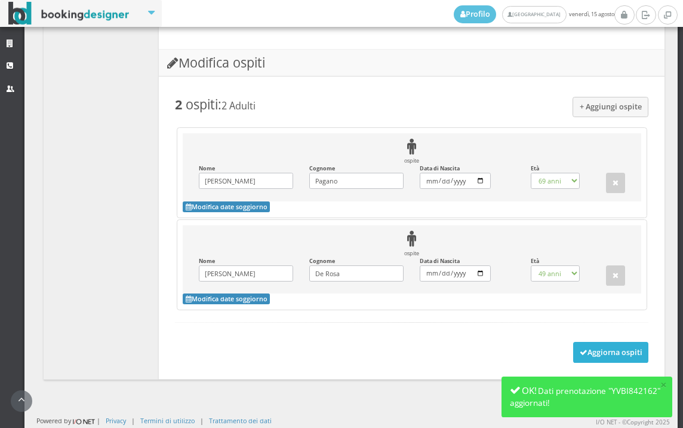
click at [584, 344] on button "Aggiorna ospiti" at bounding box center [612, 352] width 76 height 20
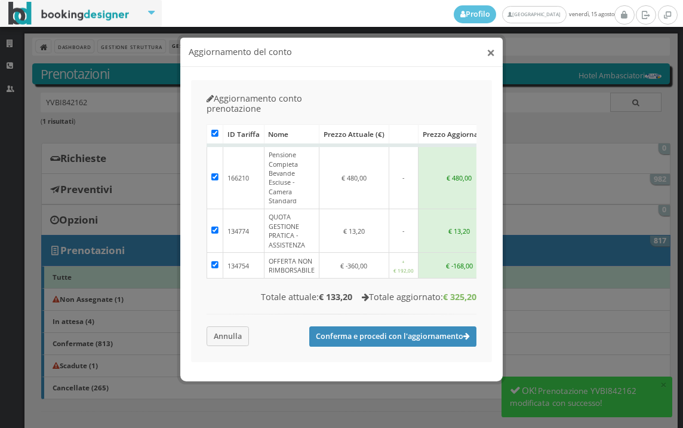
click at [490, 47] on button "×" at bounding box center [491, 52] width 8 height 15
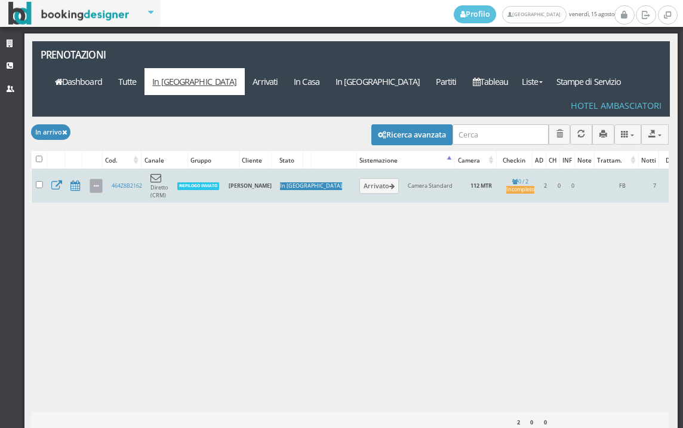
click at [95, 183] on icon at bounding box center [96, 186] width 5 height 7
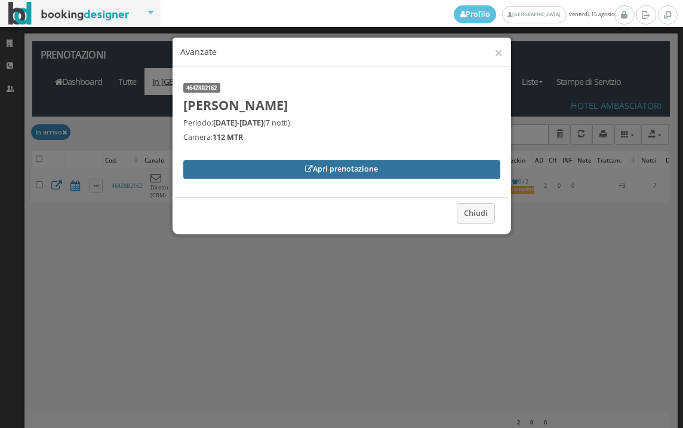
click at [208, 177] on link "Apri prenotazione" at bounding box center [341, 169] width 317 height 18
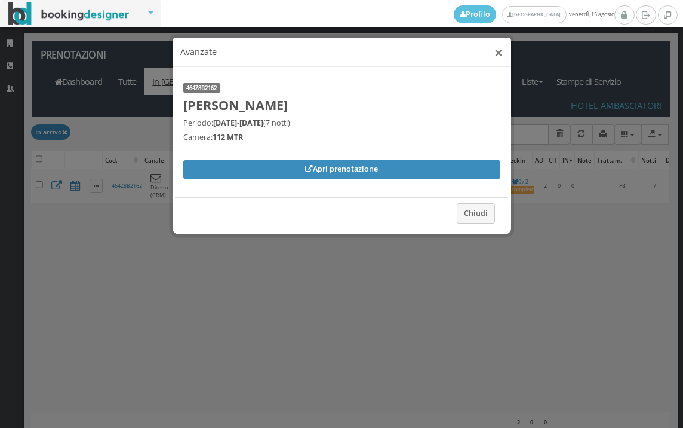
click at [498, 57] on button "×" at bounding box center [499, 52] width 8 height 15
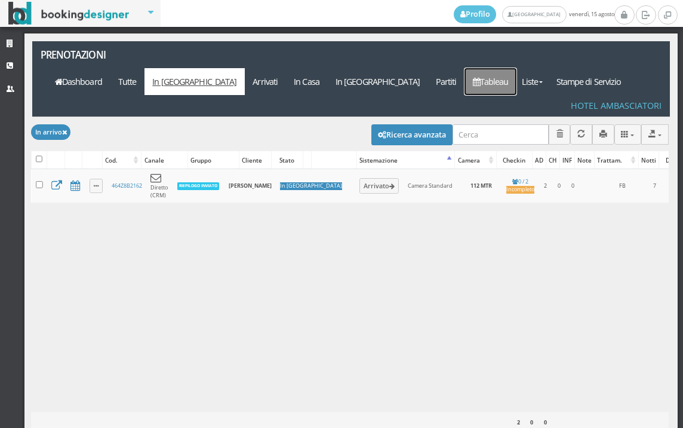
click at [517, 68] on link "Tableau" at bounding box center [491, 81] width 52 height 27
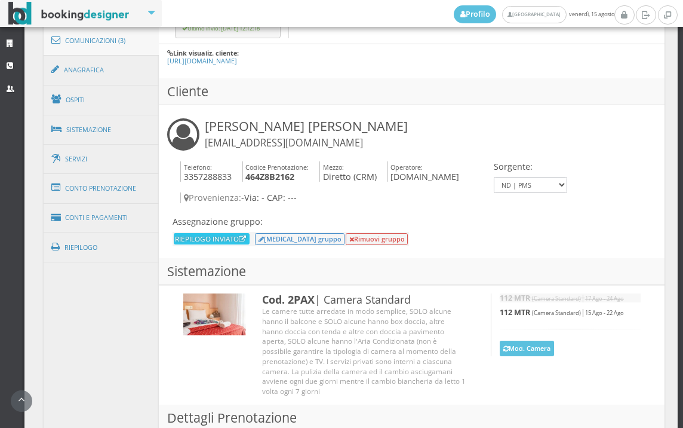
scroll to position [677, 0]
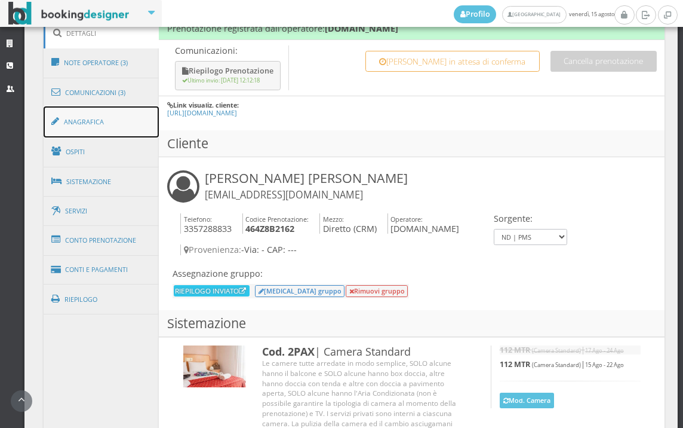
click at [80, 128] on link "Anagrafica" at bounding box center [102, 121] width 116 height 31
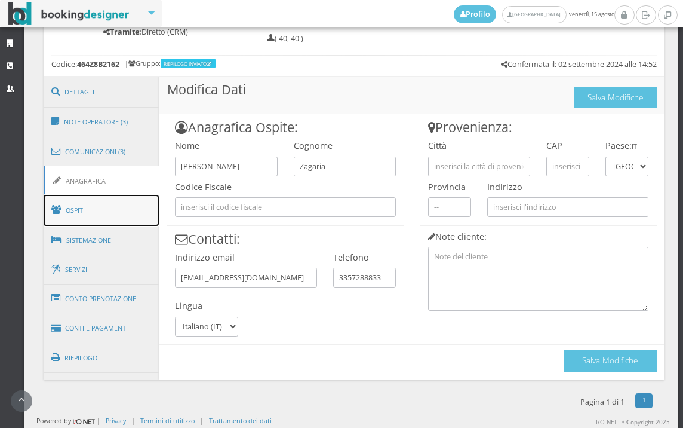
click at [69, 199] on link "Ospiti" at bounding box center [102, 210] width 116 height 31
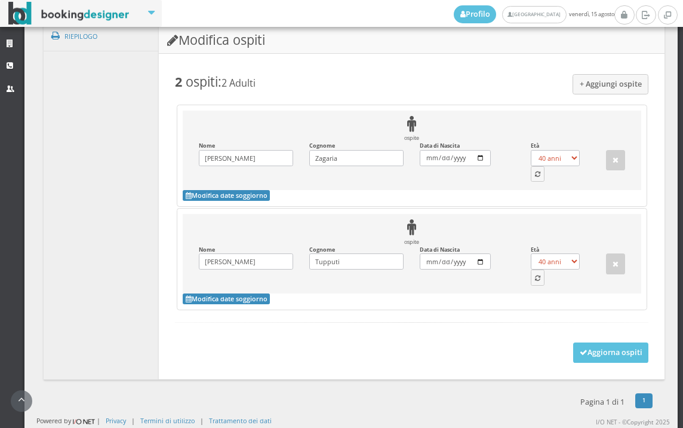
scroll to position [998, 0]
click at [531, 179] on button "button" at bounding box center [538, 174] width 14 height 16
select select "71"
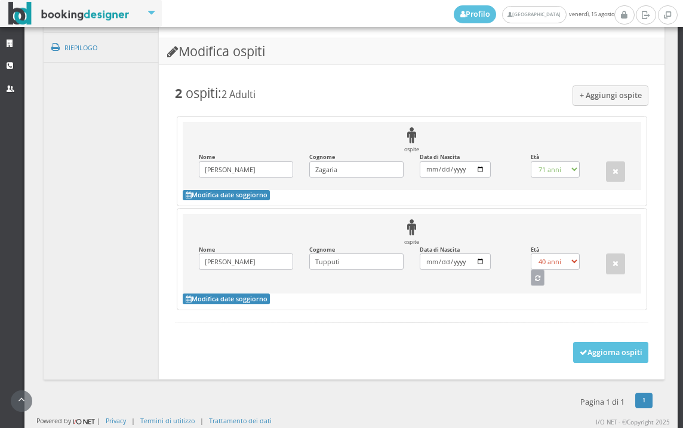
click at [535, 280] on button "button" at bounding box center [538, 277] width 14 height 16
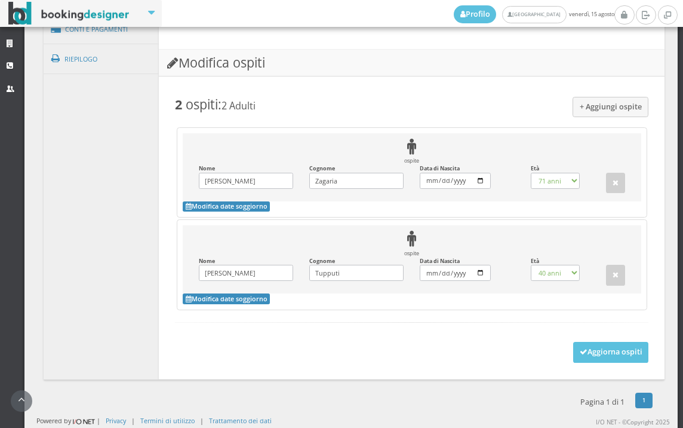
select select "65"
click at [574, 347] on button "Aggiorna ospiti" at bounding box center [612, 352] width 76 height 20
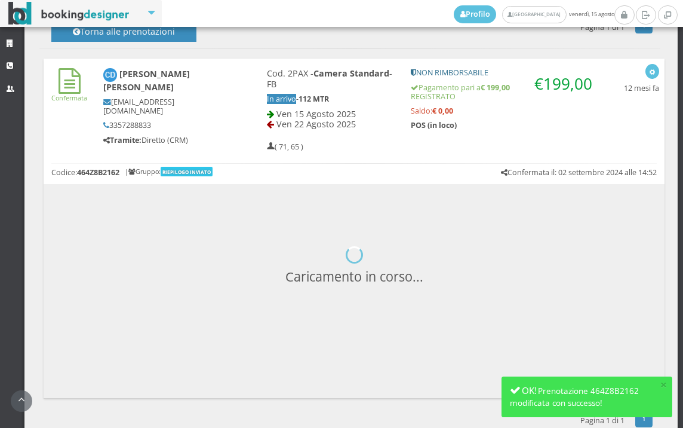
scroll to position [512, 0]
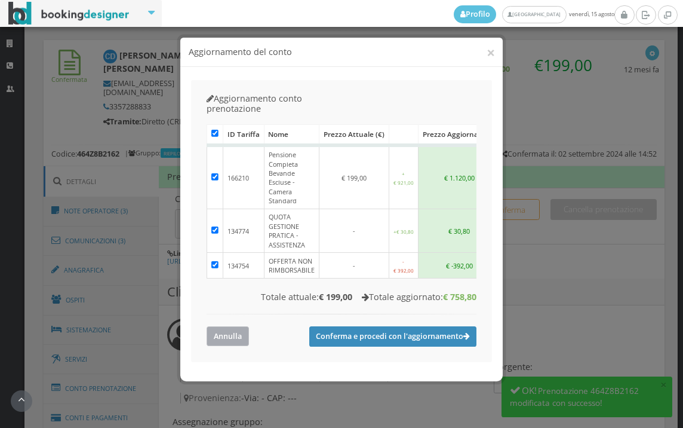
click at [225, 326] on button "Annulla" at bounding box center [228, 336] width 42 height 20
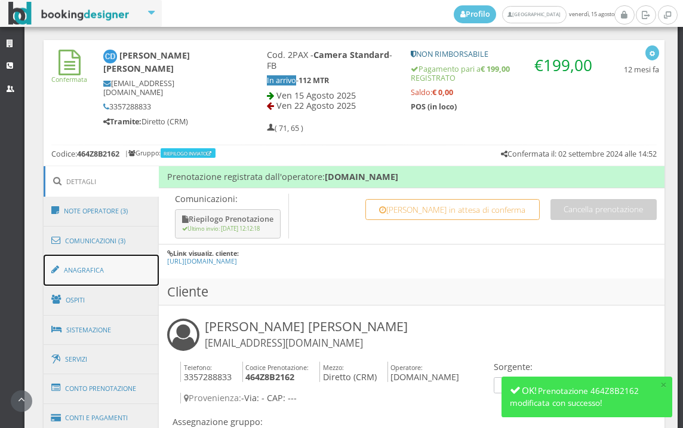
click at [112, 265] on link "Anagrafica" at bounding box center [102, 270] width 116 height 31
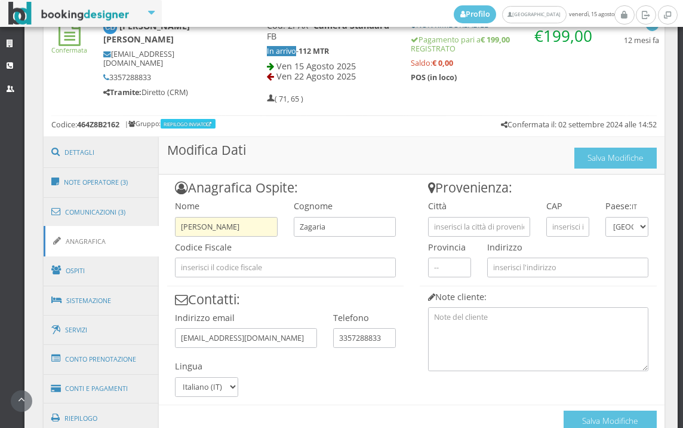
scroll to position [545, 0]
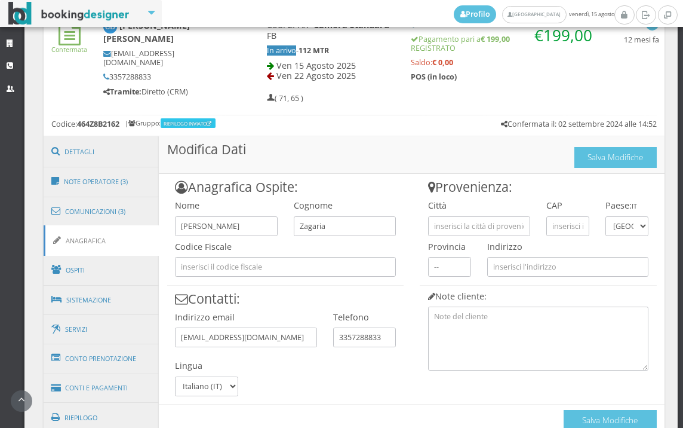
click at [219, 277] on div at bounding box center [285, 281] width 237 height 9
drag, startPoint x: 107, startPoint y: 406, endPoint x: 77, endPoint y: 453, distance: 55.9
drag, startPoint x: 330, startPoint y: 324, endPoint x: 321, endPoint y: 344, distance: 21.7
drag, startPoint x: 321, startPoint y: 344, endPoint x: 316, endPoint y: 392, distance: 48.7
click at [316, 392] on div "Anagrafica Ospite: Nome Cosimo Damiano Cognome Zagaria Codice Fiscale Contatti:…" at bounding box center [285, 285] width 253 height 222
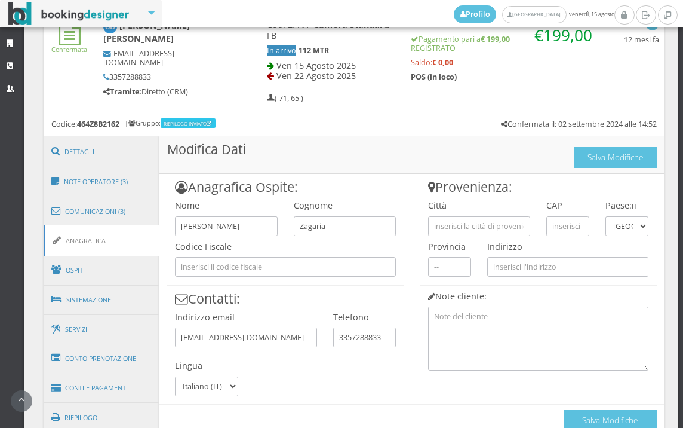
drag, startPoint x: 186, startPoint y: 182, endPoint x: 191, endPoint y: 192, distance: 11.2
drag, startPoint x: 191, startPoint y: 192, endPoint x: 321, endPoint y: 139, distance: 141.5
click at [321, 139] on h3 "Modifica Dati Salva Modifiche" at bounding box center [412, 155] width 506 height 38
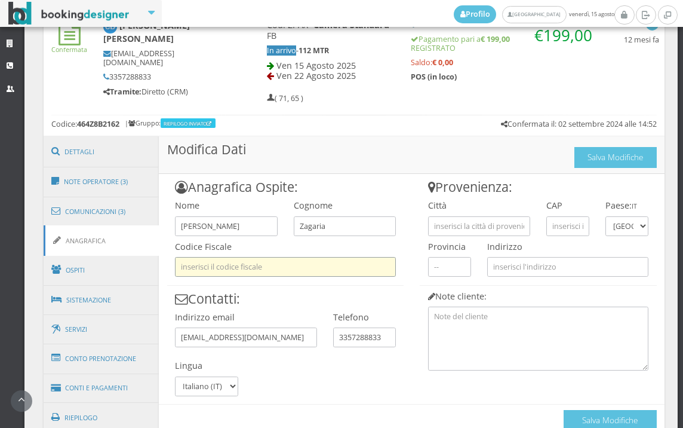
click at [252, 267] on input "text" at bounding box center [285, 267] width 221 height 20
click at [353, 269] on input "text" at bounding box center [285, 267] width 221 height 20
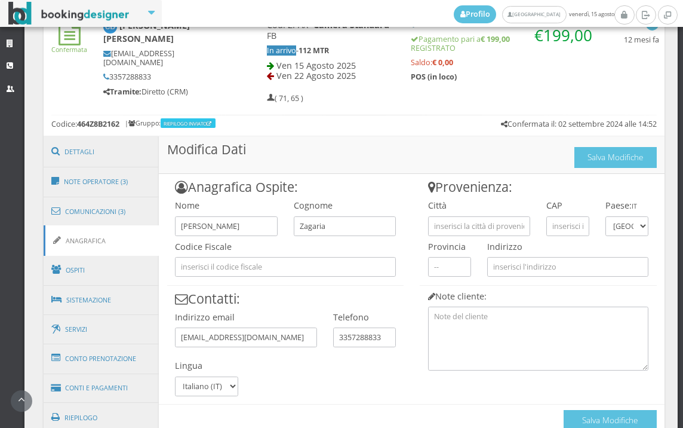
click at [306, 302] on h3 "Contatti:" at bounding box center [285, 299] width 237 height 16
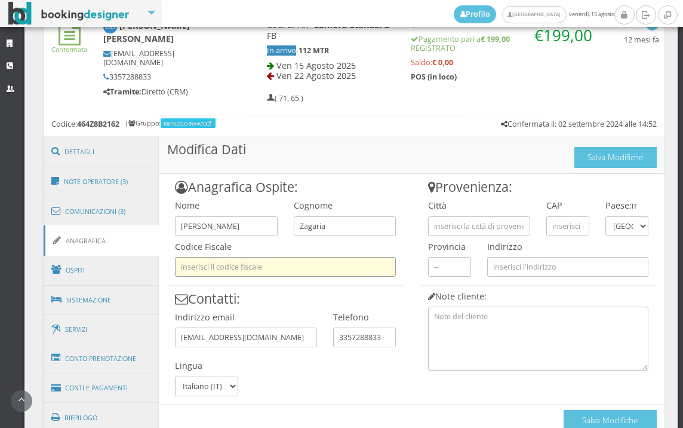
click at [303, 268] on input "text" at bounding box center [285, 267] width 221 height 20
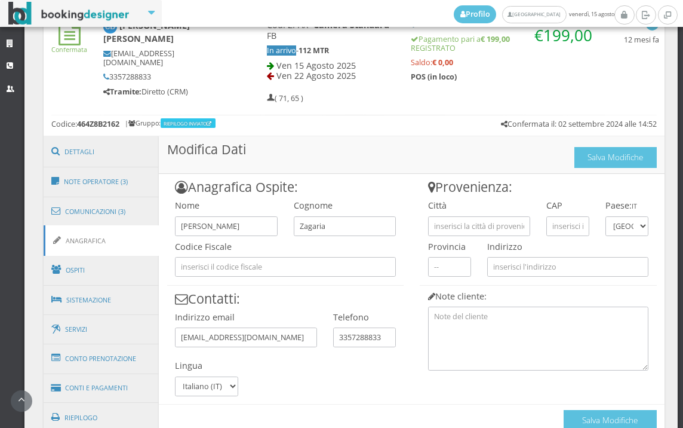
click at [299, 312] on h4 "Indirizzo email" at bounding box center [246, 317] width 142 height 10
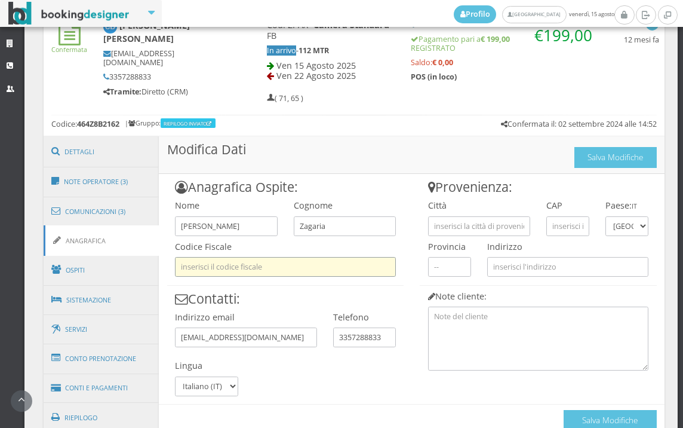
click at [298, 259] on input "text" at bounding box center [285, 267] width 221 height 20
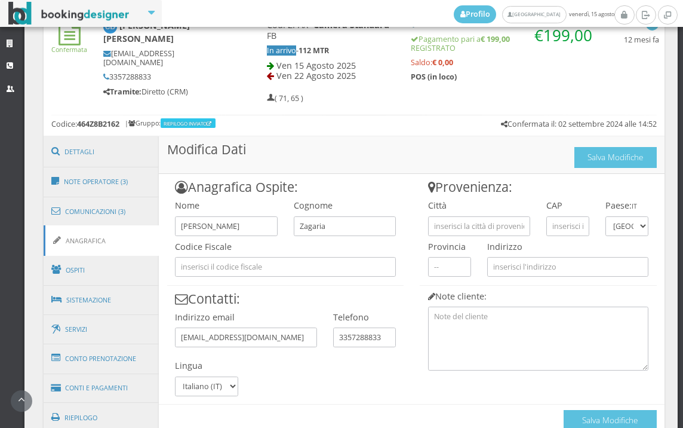
click at [307, 302] on h3 "Contatti:" at bounding box center [285, 299] width 237 height 16
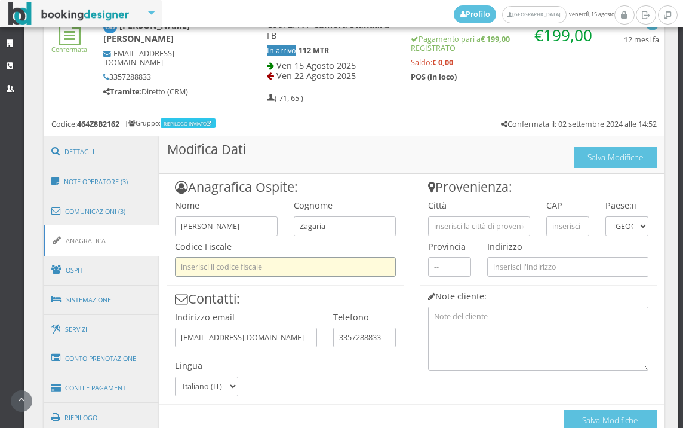
click at [308, 266] on input "text" at bounding box center [285, 267] width 221 height 20
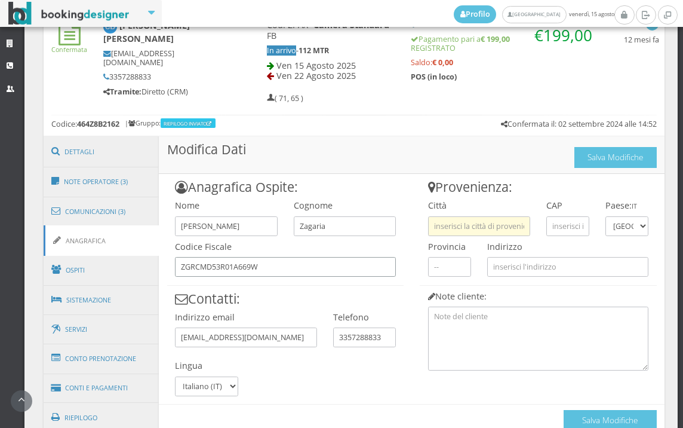
type input "ZGRCMD53R01A669W"
click at [462, 229] on input "text" at bounding box center [479, 226] width 102 height 20
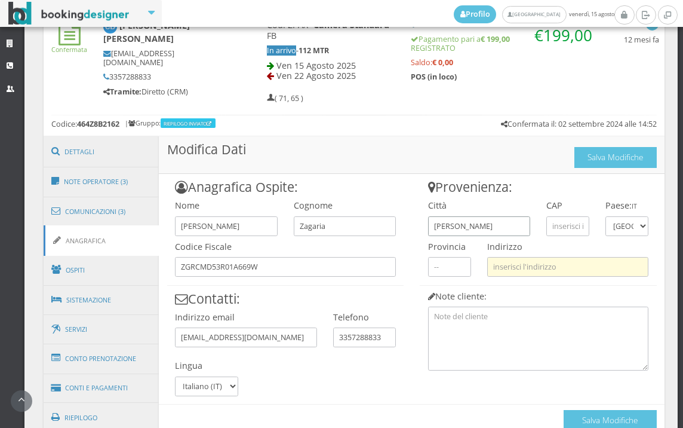
type input "BARLETTA"
click at [535, 272] on input "text" at bounding box center [568, 267] width 161 height 20
click at [532, 291] on h4 "Note cliente:" at bounding box center [538, 296] width 221 height 10
click at [532, 264] on input "text" at bounding box center [568, 267] width 161 height 20
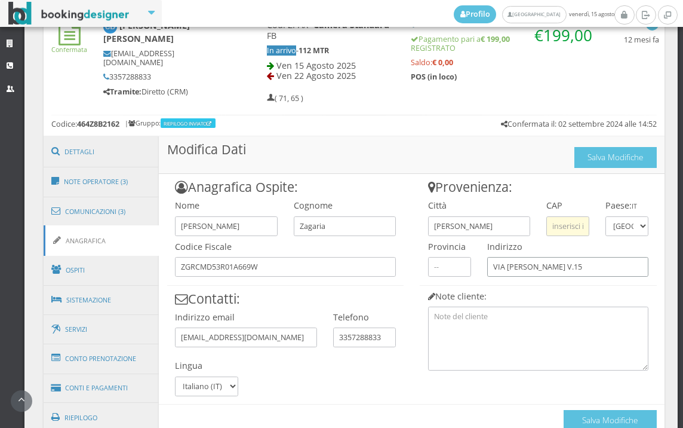
type input "VIA LATTANZIO V.15"
click at [563, 226] on input "text" at bounding box center [568, 226] width 43 height 20
click at [576, 223] on input "text" at bounding box center [568, 226] width 43 height 20
paste input "76121"
type input "76121"
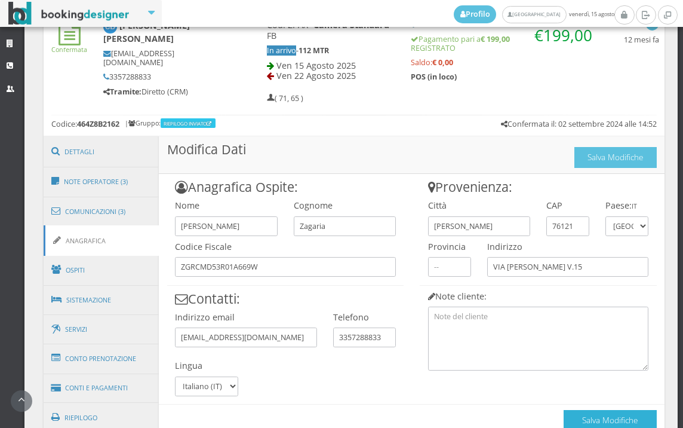
click at [588, 420] on button "Salva Modifiche" at bounding box center [610, 420] width 93 height 21
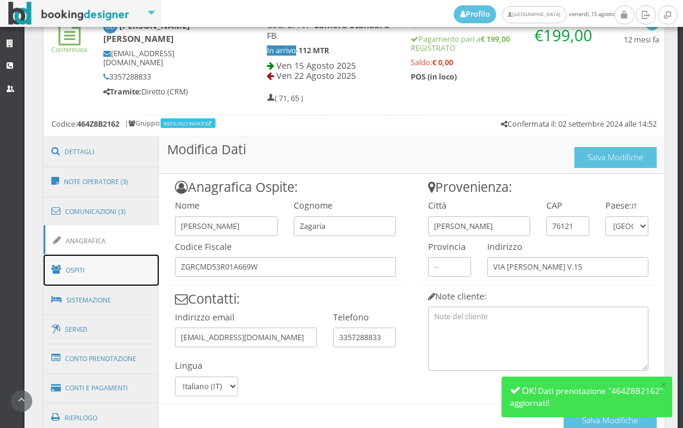
click at [155, 277] on link "Ospiti" at bounding box center [102, 270] width 116 height 31
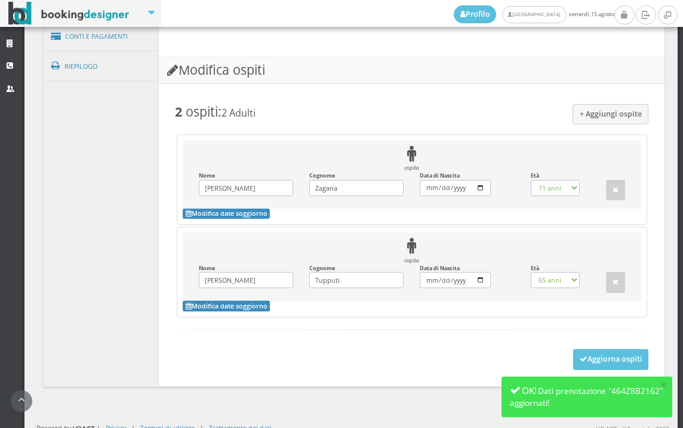
scroll to position [944, 0]
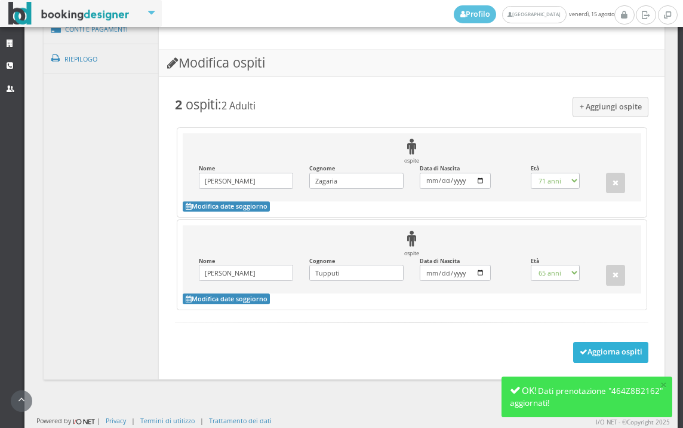
click at [595, 362] on button "Aggiorna ospiti" at bounding box center [612, 352] width 76 height 20
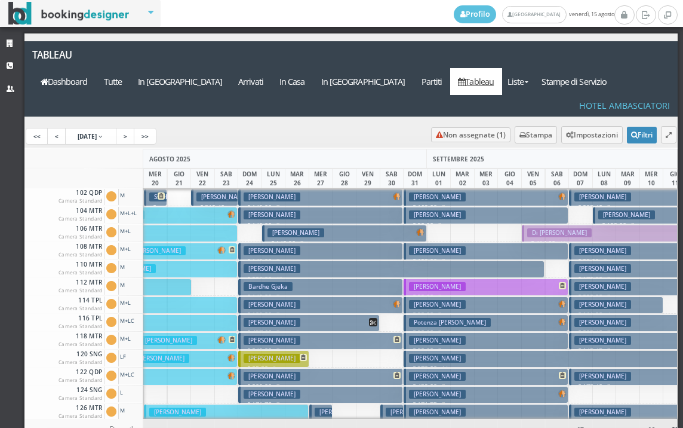
scroll to position [0, 284]
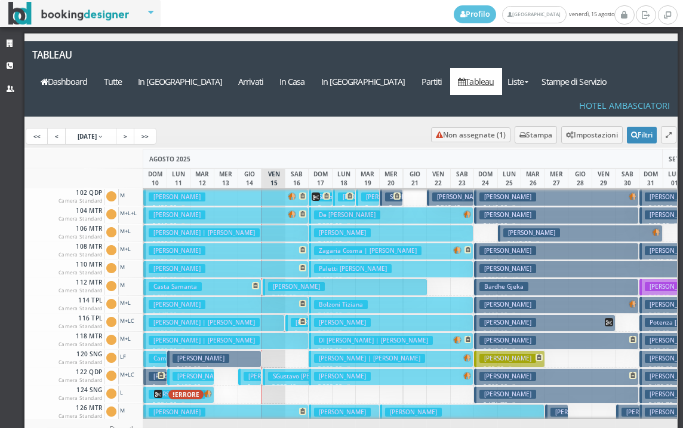
click at [275, 372] on h3 "SGustavo [PERSON_NAME] | [PERSON_NAME] [PERSON_NAME]" at bounding box center [362, 376] width 188 height 9
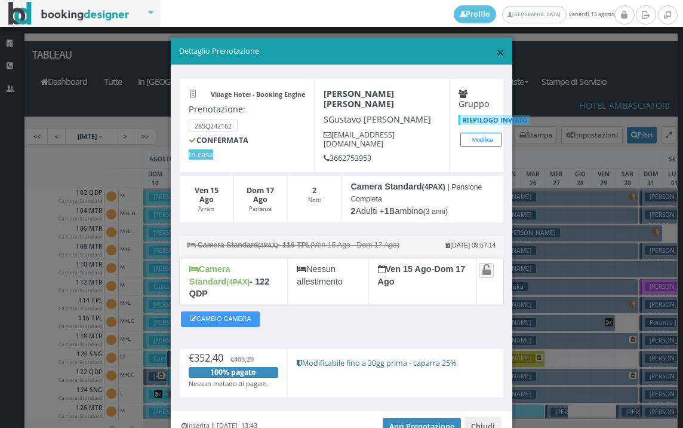
click at [496, 53] on span "×" at bounding box center [500, 52] width 8 height 20
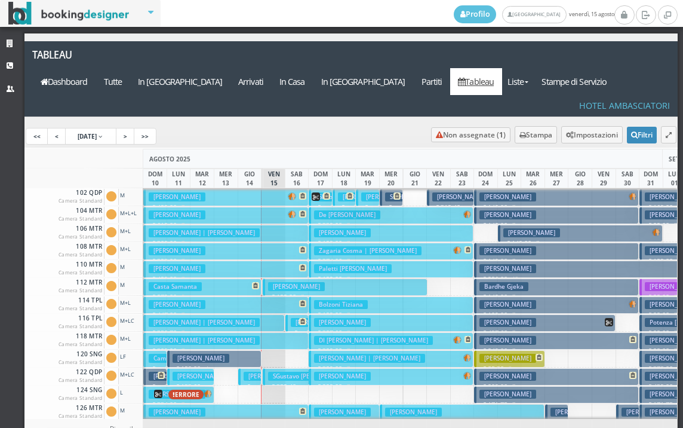
click at [281, 282] on h3 "[PERSON_NAME]" at bounding box center [296, 286] width 57 height 9
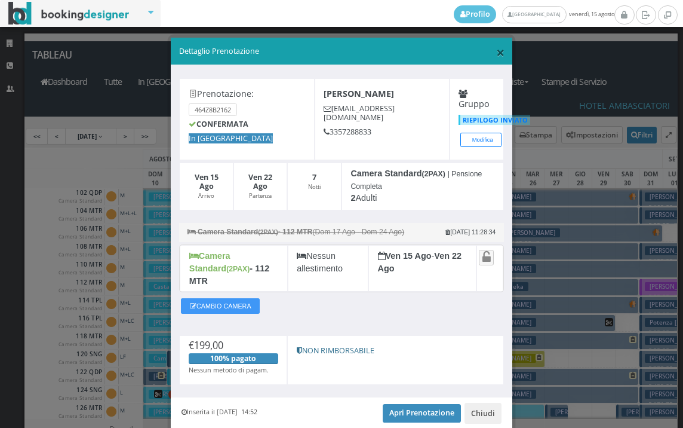
click at [496, 47] on span "×" at bounding box center [500, 52] width 8 height 20
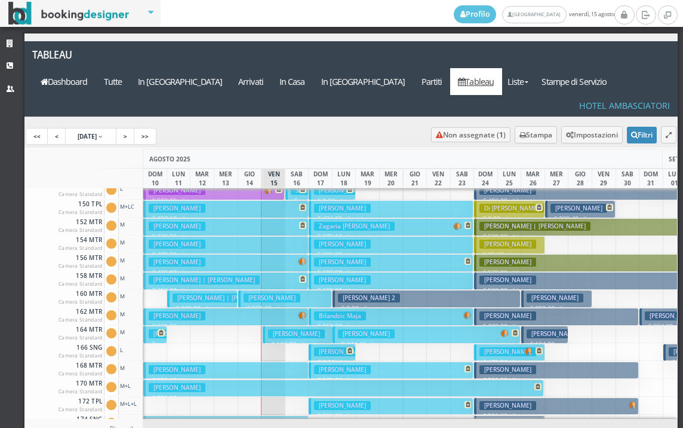
click at [279, 329] on h3 "[PERSON_NAME]" at bounding box center [296, 333] width 57 height 9
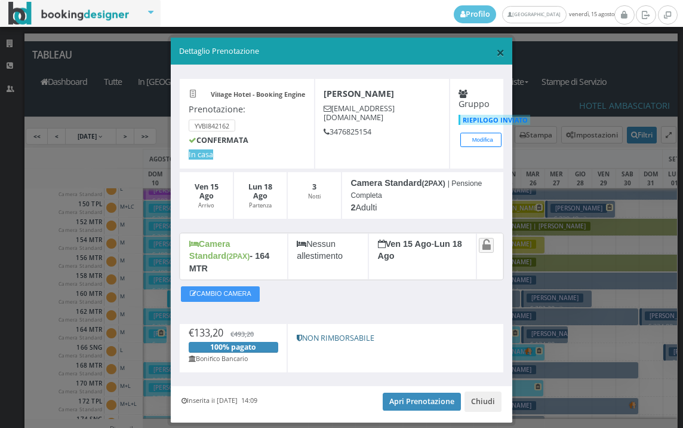
click at [496, 51] on span "×" at bounding box center [500, 52] width 8 height 20
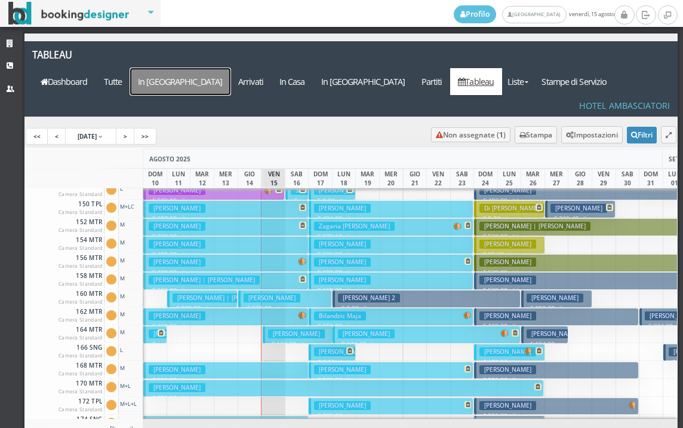
click at [231, 68] on a=pms-arrival-reservations"] "In [GEOGRAPHIC_DATA]" at bounding box center [180, 81] width 100 height 27
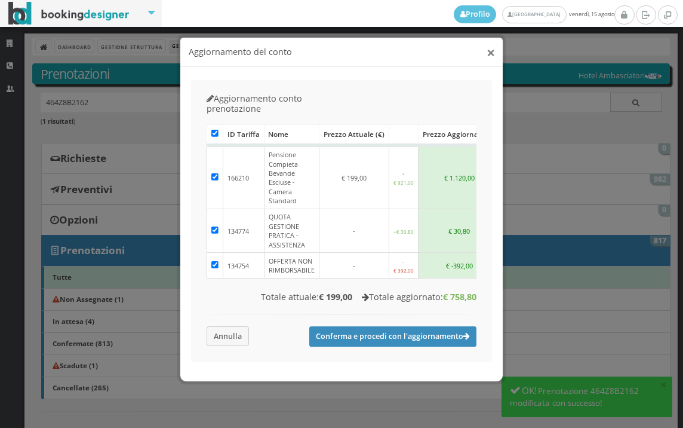
click at [489, 53] on button "×" at bounding box center [491, 52] width 8 height 15
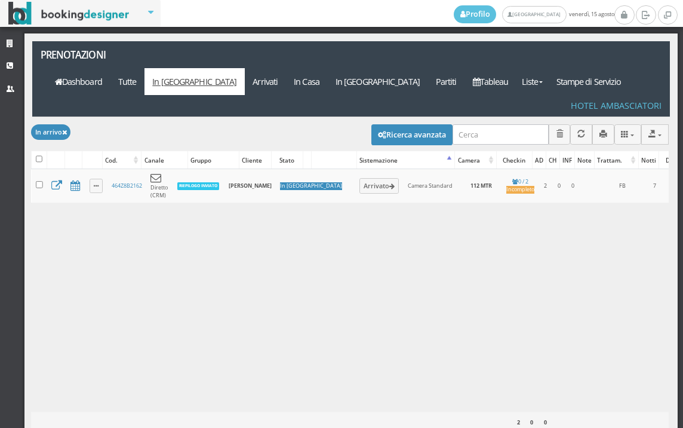
select select
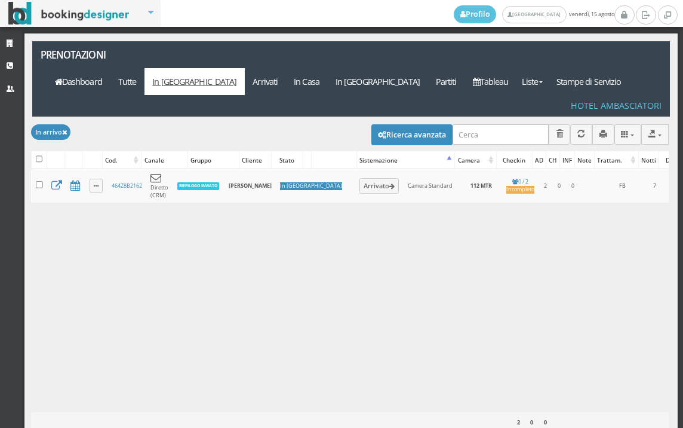
select select
click at [417, 124] on button "Ricerca avanzata" at bounding box center [412, 134] width 81 height 20
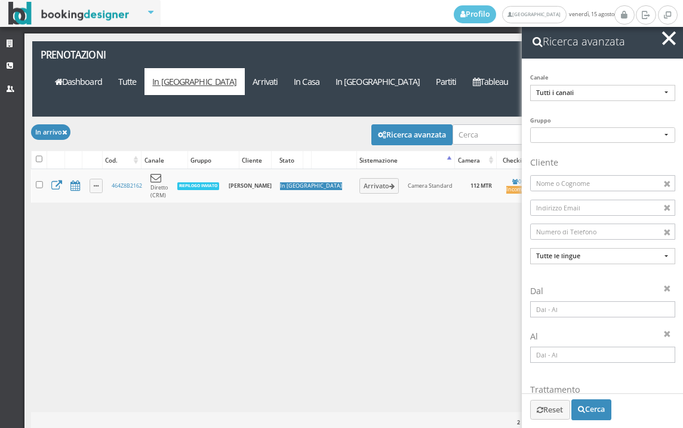
click at [103, 220] on div "Caricamento in corso Cod. Canale Gruppo Cliente Stato Sistemazione Camera Check…" at bounding box center [350, 290] width 638 height 242
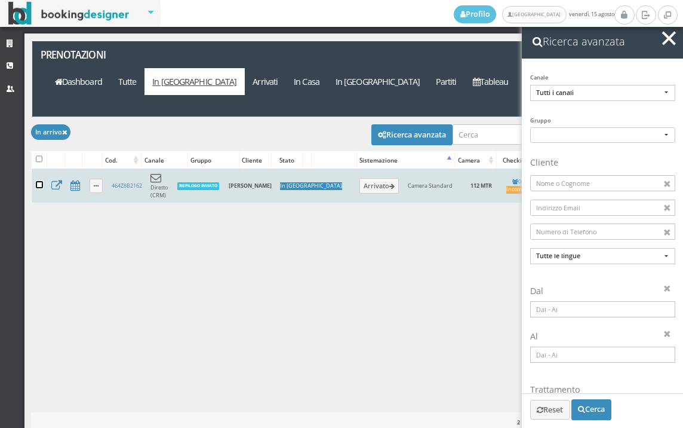
click at [38, 181] on input "checkbox" at bounding box center [39, 184] width 7 height 7
checkbox input "true"
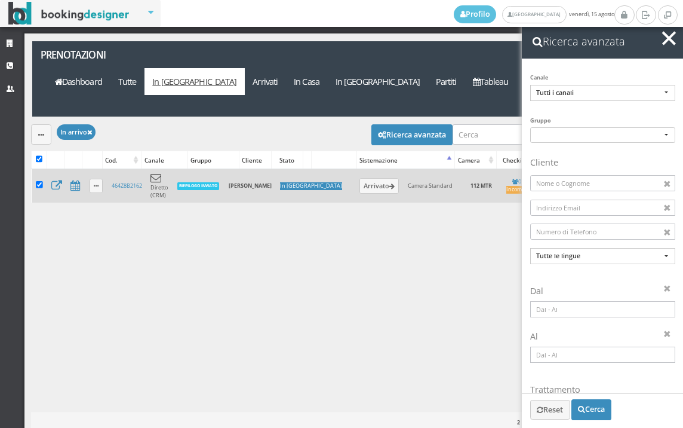
click at [46, 119] on div "Modifica selezionati: Segna come "Arrivato" Segna come "Alloggiato" Segna come …" at bounding box center [350, 133] width 638 height 33
click at [46, 124] on button "button" at bounding box center [41, 134] width 20 height 20
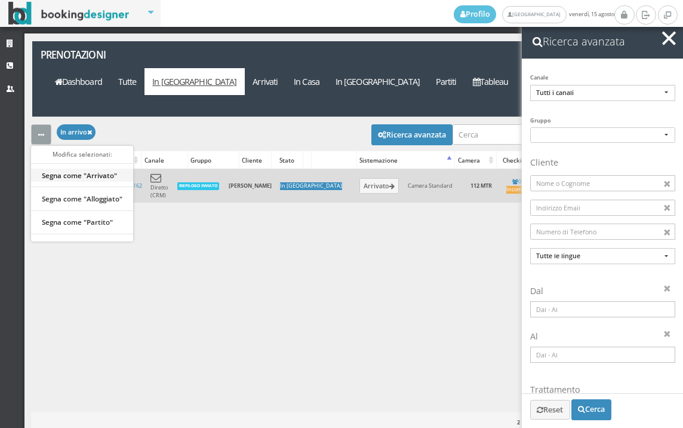
click at [60, 168] on link "Segna come "Arrivato"" at bounding box center [82, 174] width 102 height 13
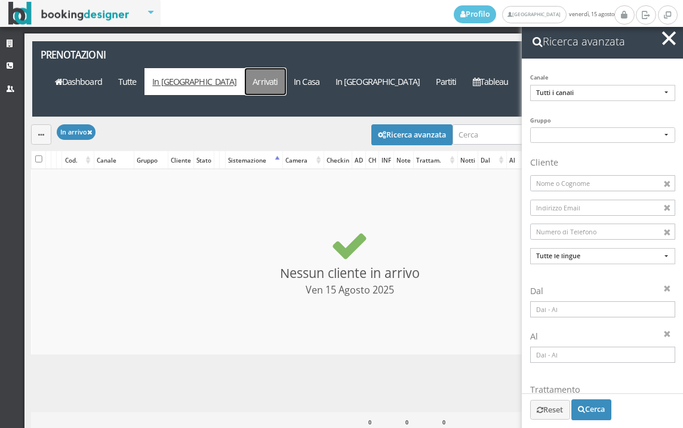
click at [286, 68] on link "Arrivati" at bounding box center [265, 81] width 41 height 27
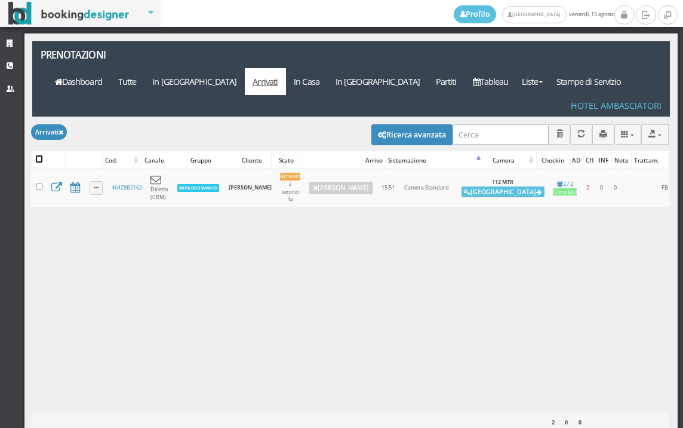
click at [40, 155] on input "checkbox" at bounding box center [39, 158] width 7 height 7
checkbox input "true"
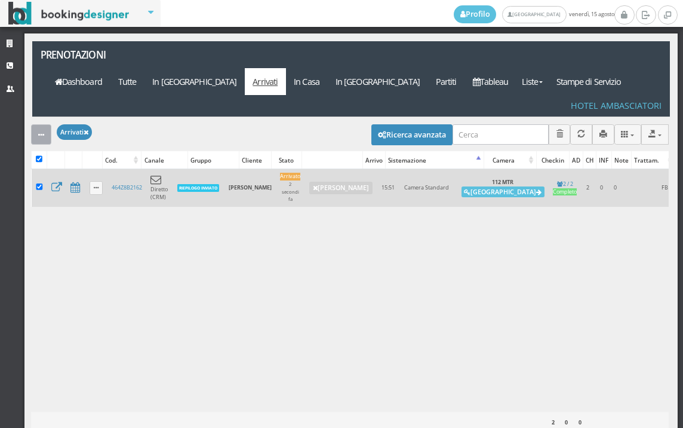
click at [36, 124] on button "button" at bounding box center [41, 134] width 20 height 20
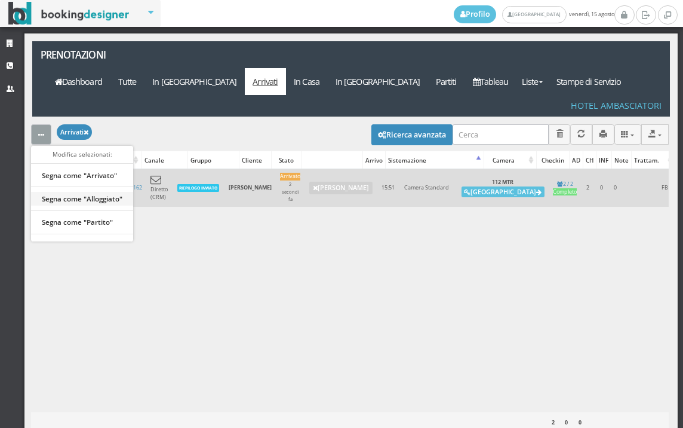
click at [70, 192] on link "Segna come "Alloggiato"" at bounding box center [82, 198] width 102 height 13
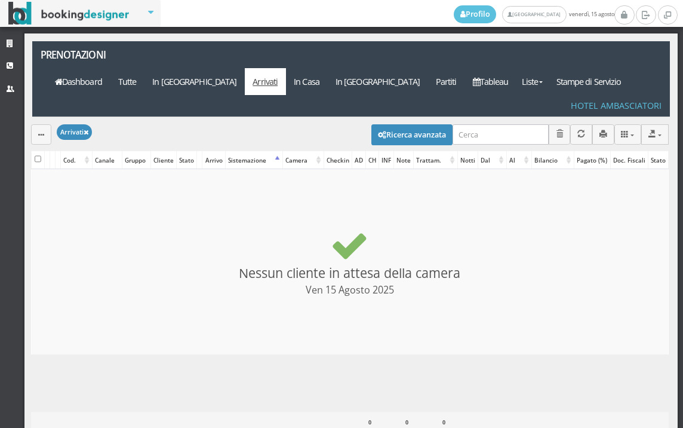
checkbox input "false"
click at [245, 68] on link "In [GEOGRAPHIC_DATA]" at bounding box center [195, 81] width 100 height 27
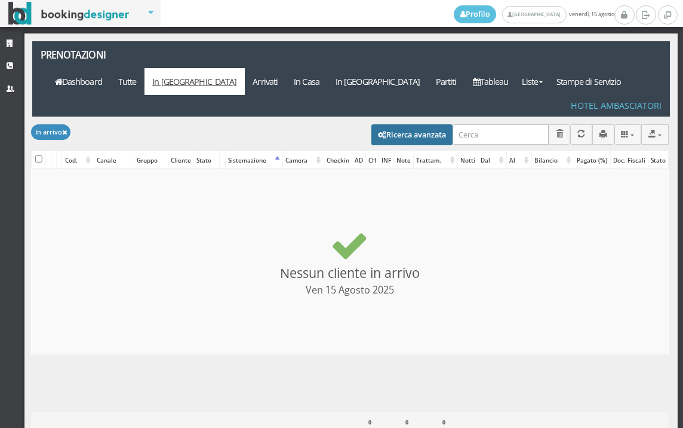
click at [417, 124] on button "Ricerca avanzata" at bounding box center [412, 134] width 81 height 20
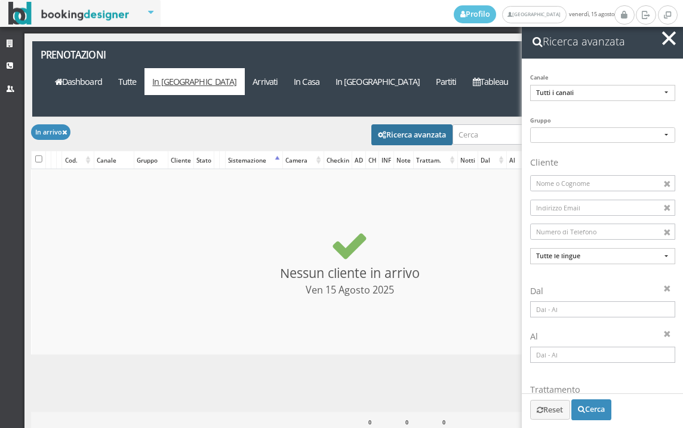
click at [577, 311] on input at bounding box center [603, 309] width 145 height 16
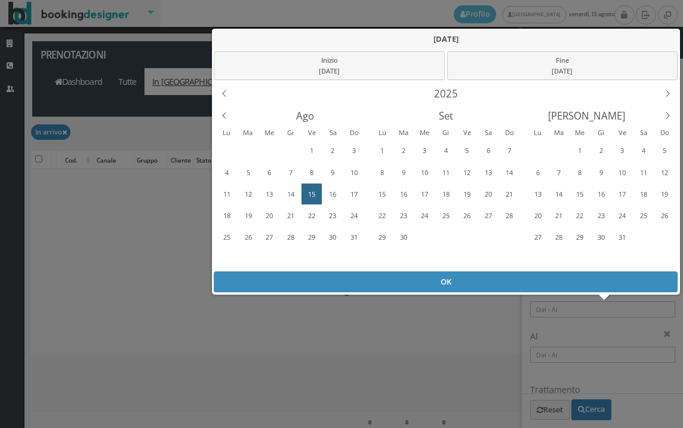
click at [312, 192] on div "15" at bounding box center [312, 194] width 19 height 19
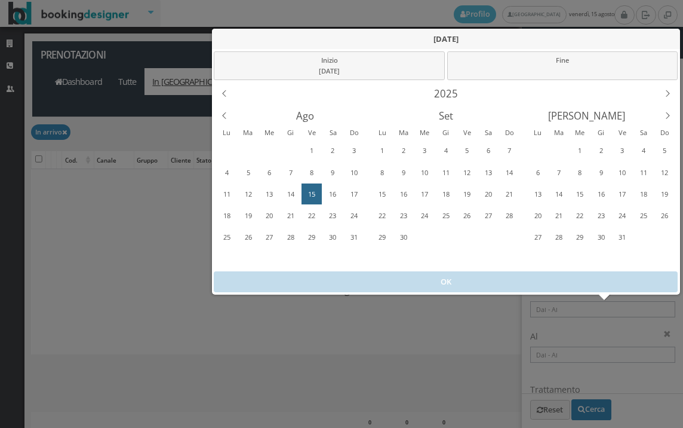
click at [312, 192] on div "15" at bounding box center [312, 194] width 19 height 19
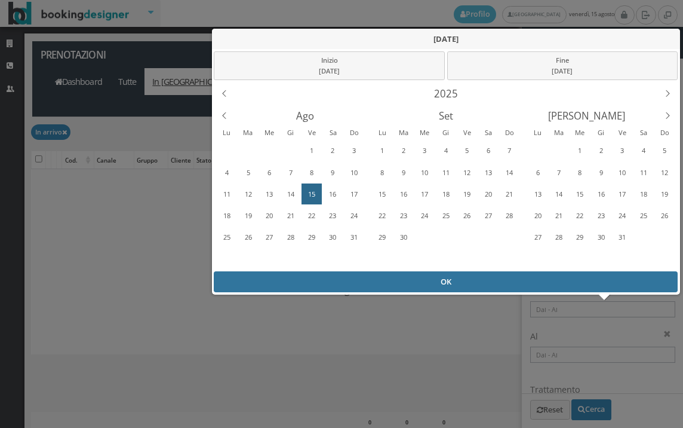
click at [357, 283] on div "OK" at bounding box center [446, 281] width 464 height 21
type input "[DATE] - [DATE]"
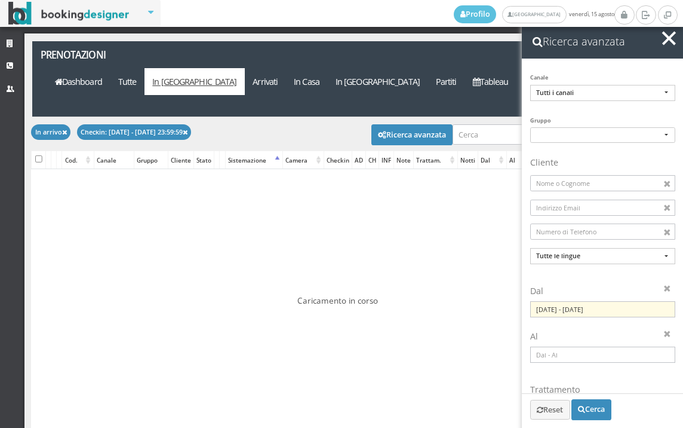
checkbox input "false"
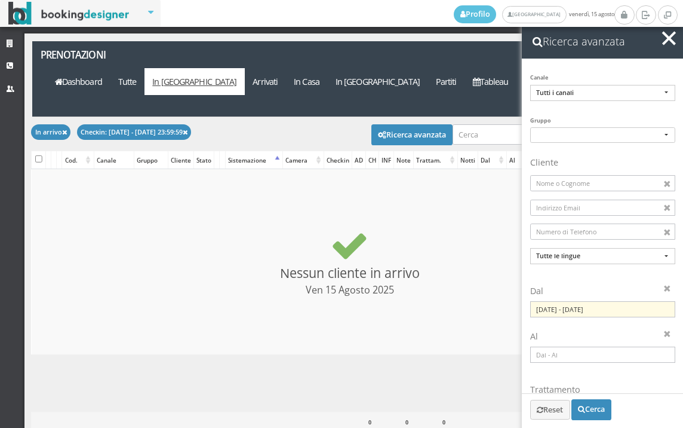
drag, startPoint x: 646, startPoint y: 55, endPoint x: 657, endPoint y: 60, distance: 12.0
drag, startPoint x: 657, startPoint y: 60, endPoint x: 667, endPoint y: 36, distance: 26.2
click at [667, 36] on span "button" at bounding box center [670, 38] width 14 height 14
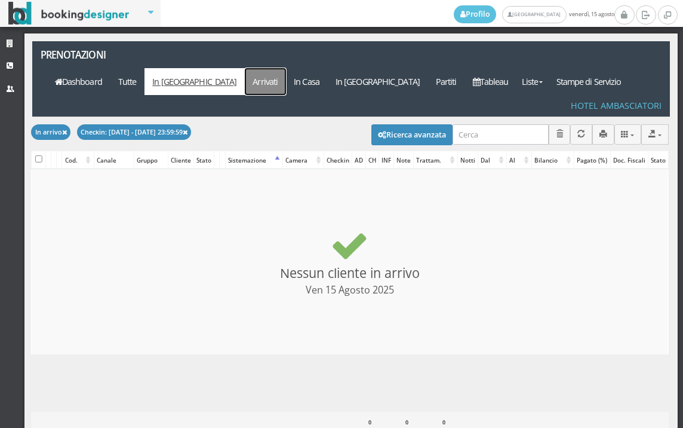
click at [286, 68] on link "Arrivati" at bounding box center [265, 81] width 41 height 27
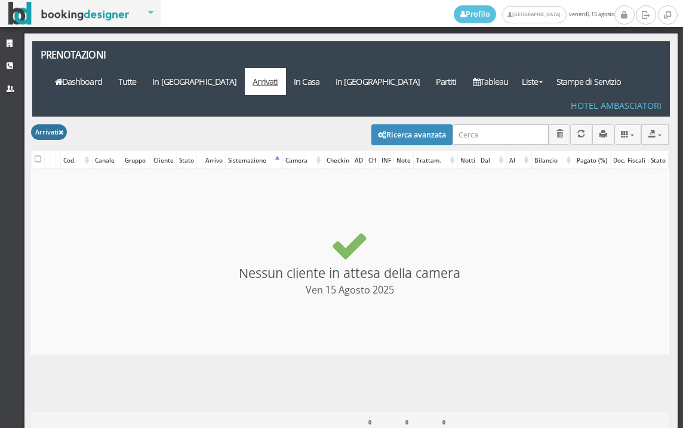
click at [65, 124] on button "Arrivati" at bounding box center [49, 131] width 36 height 15
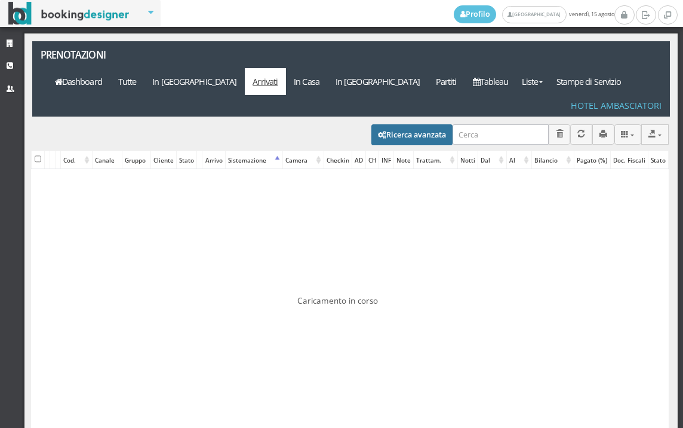
click at [378, 124] on button "Ricerca avanzata" at bounding box center [412, 134] width 81 height 20
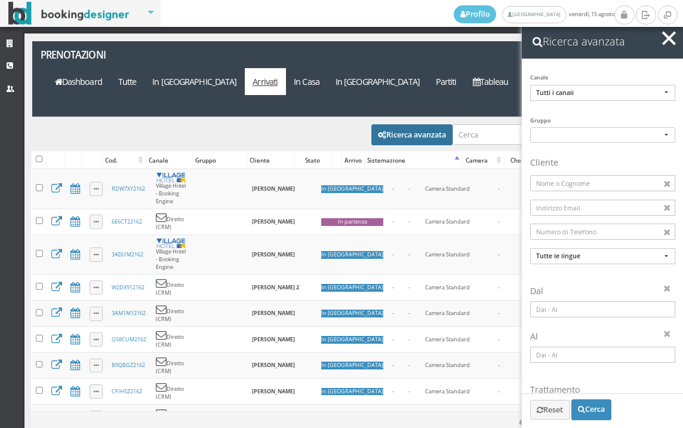
click at [600, 309] on input at bounding box center [603, 309] width 145 height 16
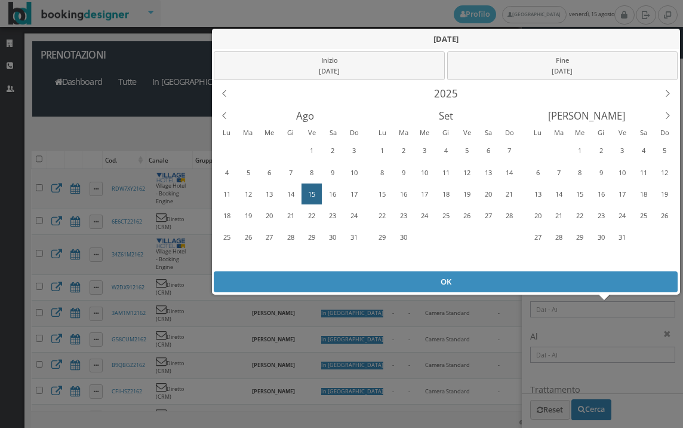
click at [311, 194] on div "15" at bounding box center [312, 194] width 19 height 19
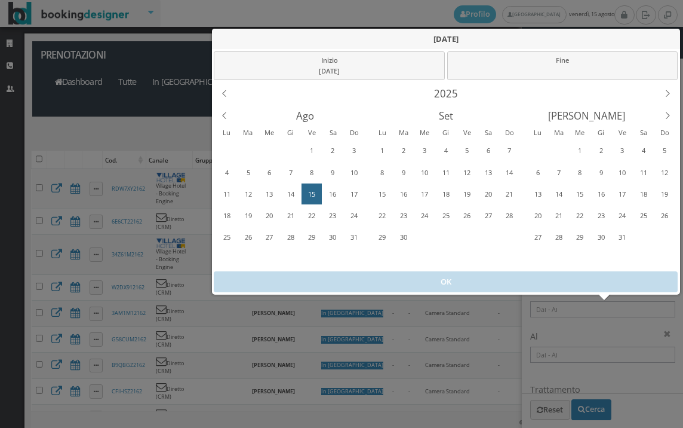
click at [311, 194] on div "15" at bounding box center [312, 194] width 19 height 19
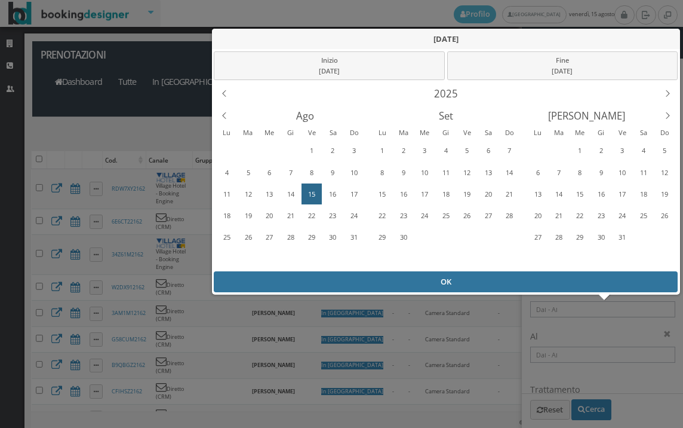
click at [367, 283] on div "OK" at bounding box center [446, 281] width 464 height 21
type input "15/08/2025 - 15/08/2025"
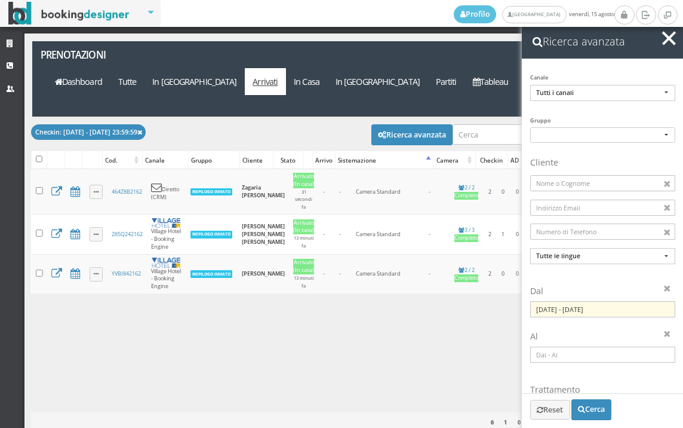
click at [673, 33] on span "button" at bounding box center [670, 38] width 14 height 14
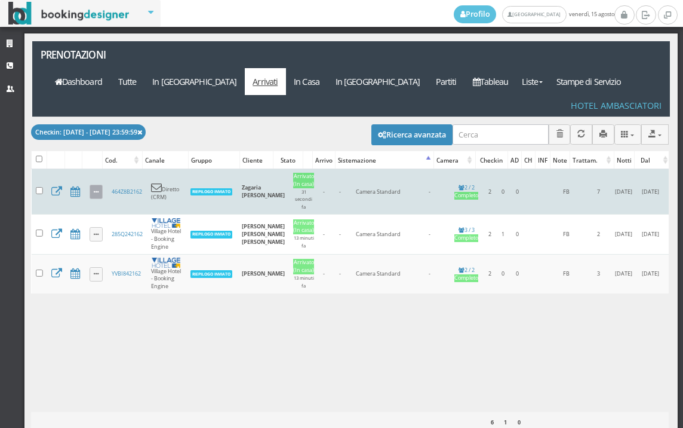
click at [93, 185] on link at bounding box center [97, 192] width 14 height 14
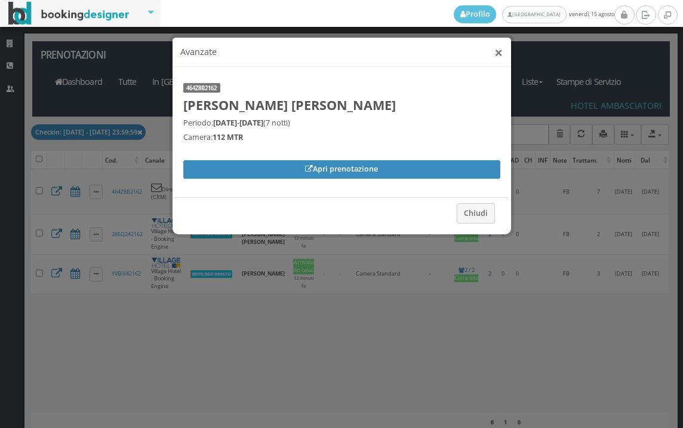
click at [501, 47] on button "×" at bounding box center [499, 52] width 8 height 15
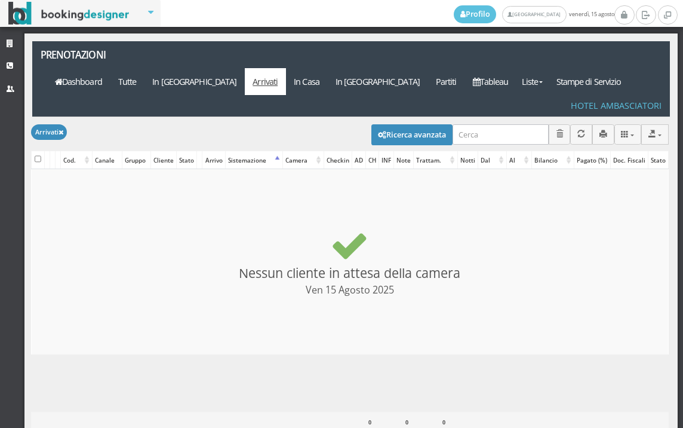
select select
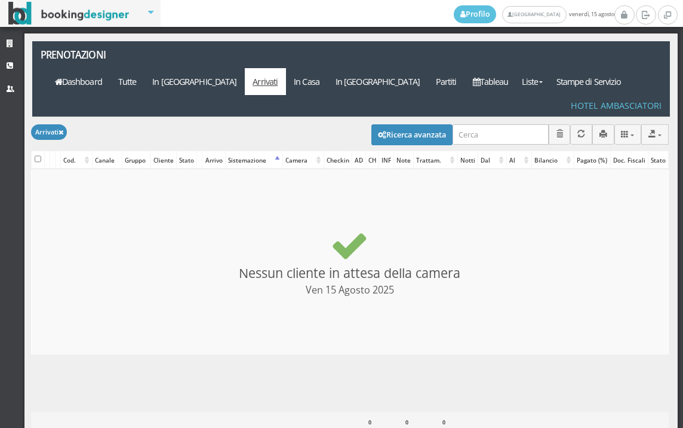
select select
click at [376, 124] on button "Ricerca avanzata" at bounding box center [412, 134] width 81 height 20
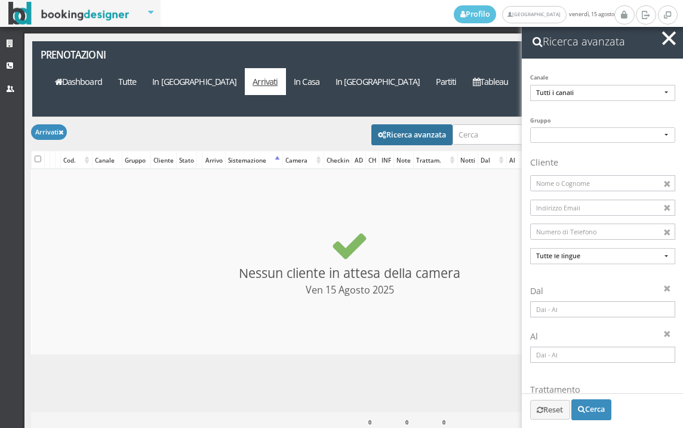
click at [566, 309] on input at bounding box center [603, 309] width 145 height 16
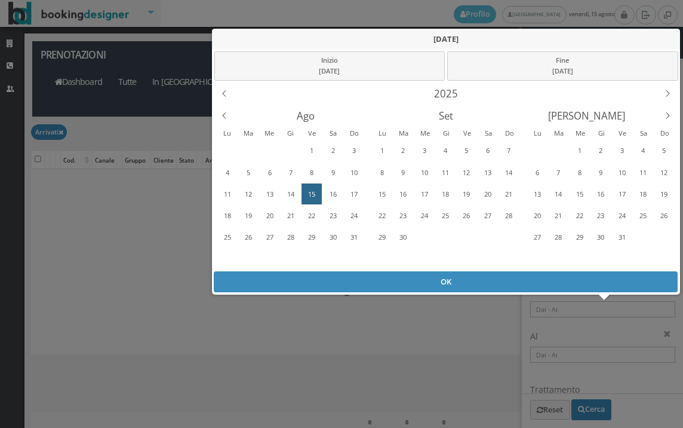
click at [314, 193] on div "15" at bounding box center [312, 194] width 19 height 19
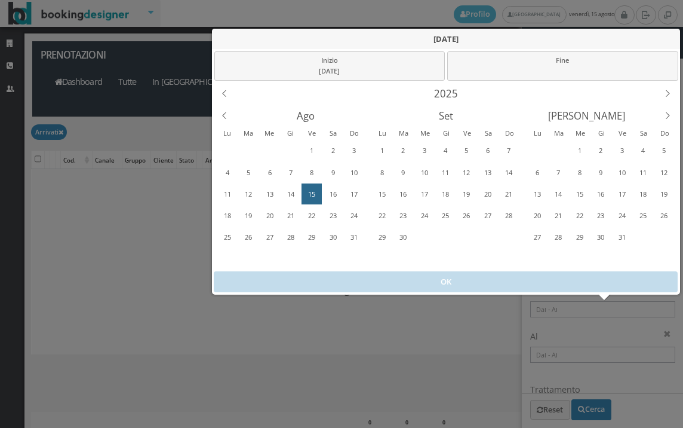
click at [312, 190] on div "15" at bounding box center [312, 194] width 19 height 19
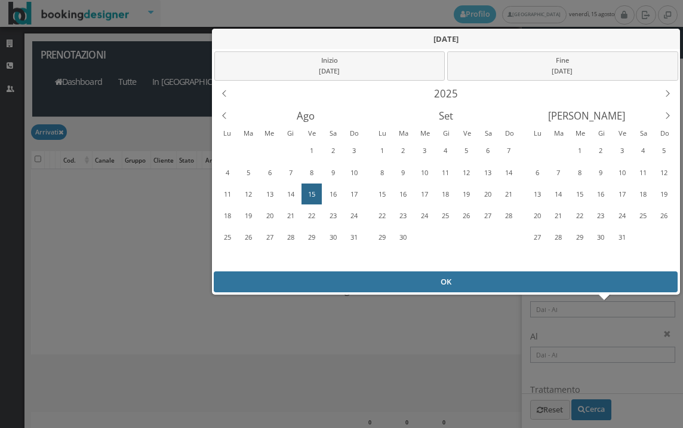
click at [392, 280] on div "OK" at bounding box center [446, 281] width 464 height 21
type input "[DATE] - [DATE]"
checkbox input "false"
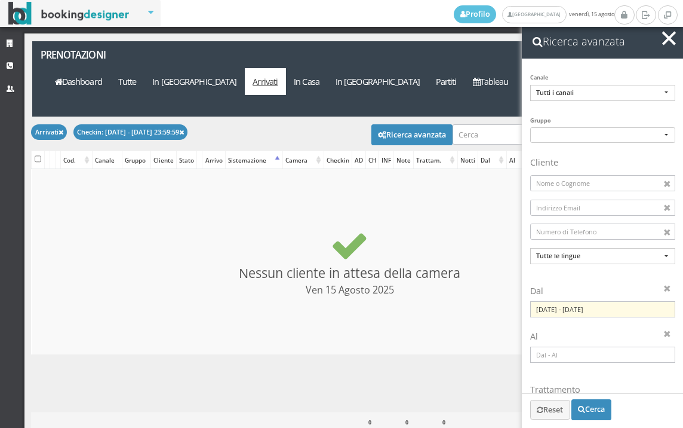
click at [680, 38] on h2 "Ricerca avanzata" at bounding box center [602, 41] width 161 height 35
click at [184, 130] on icon at bounding box center [181, 133] width 5 height 7
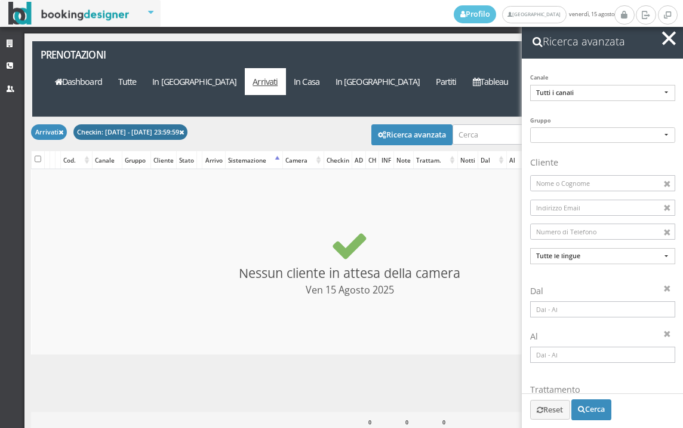
checkbox input "false"
click at [571, 308] on input at bounding box center [603, 309] width 145 height 16
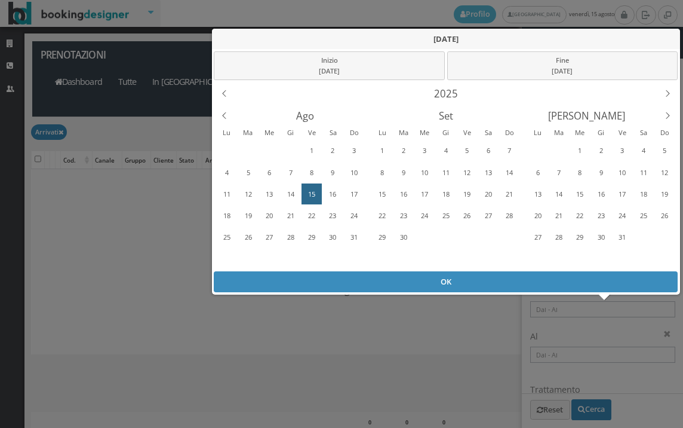
click at [315, 199] on div "15" at bounding box center [312, 194] width 19 height 19
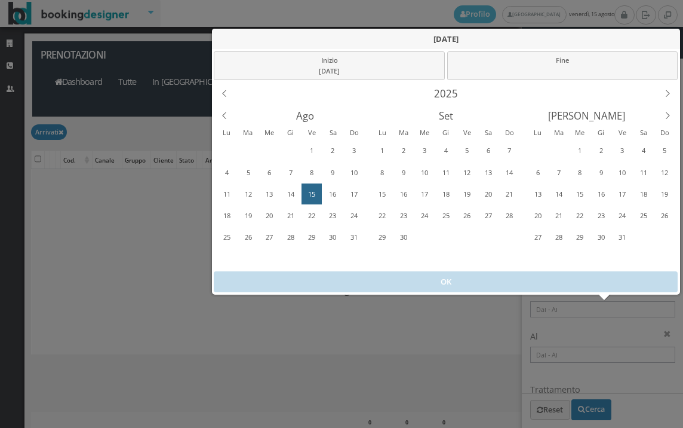
click at [308, 194] on div "15" at bounding box center [312, 194] width 19 height 19
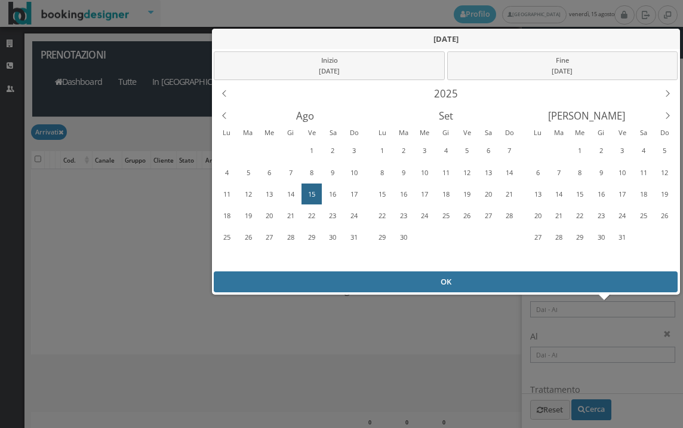
click at [376, 290] on div "OK" at bounding box center [446, 281] width 464 height 21
type input "[DATE] - [DATE]"
checkbox input "false"
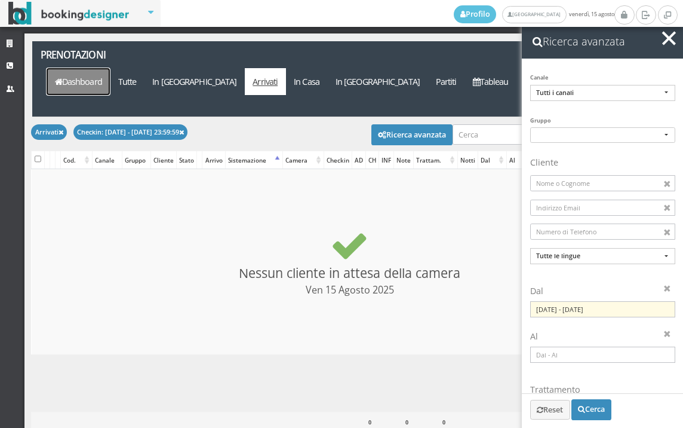
click at [110, 68] on link "Dashboard" at bounding box center [78, 81] width 63 height 27
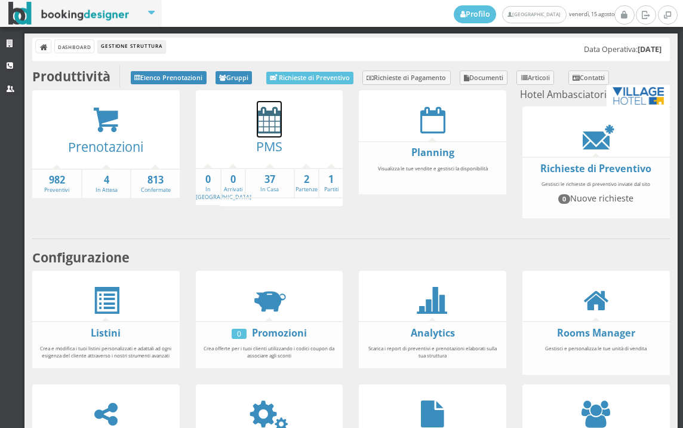
click at [269, 121] on icon at bounding box center [269, 119] width 25 height 27
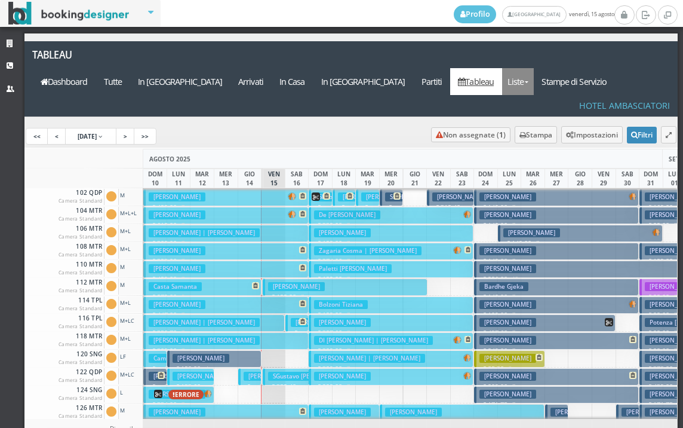
click at [534, 68] on link "Liste" at bounding box center [518, 81] width 32 height 27
click at [406, 149] on div "AGOSTO 2025" at bounding box center [403, 159] width 520 height 20
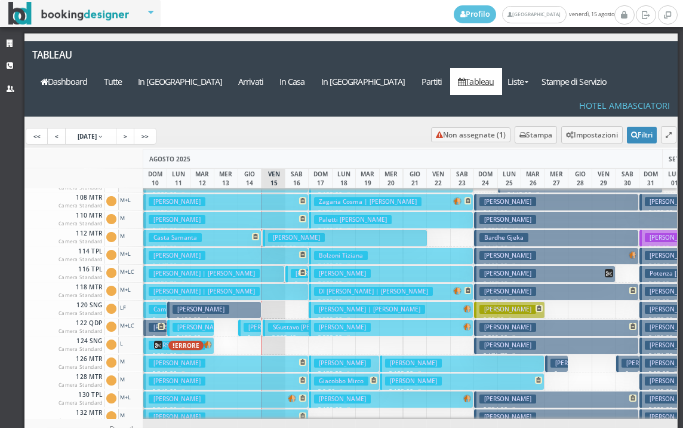
scroll to position [60, 0]
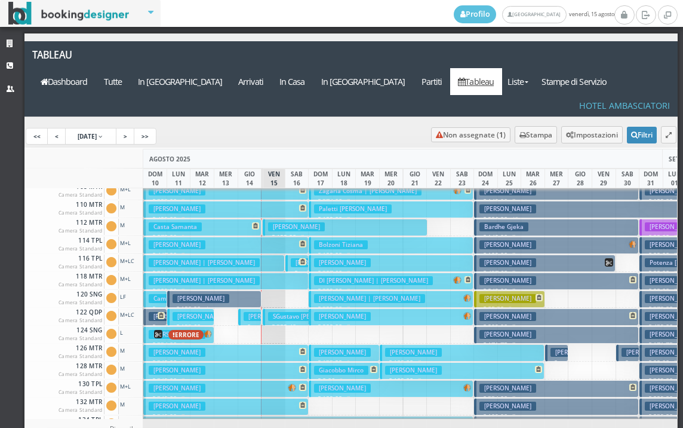
click at [271, 222] on h3 "[PERSON_NAME]" at bounding box center [296, 226] width 57 height 9
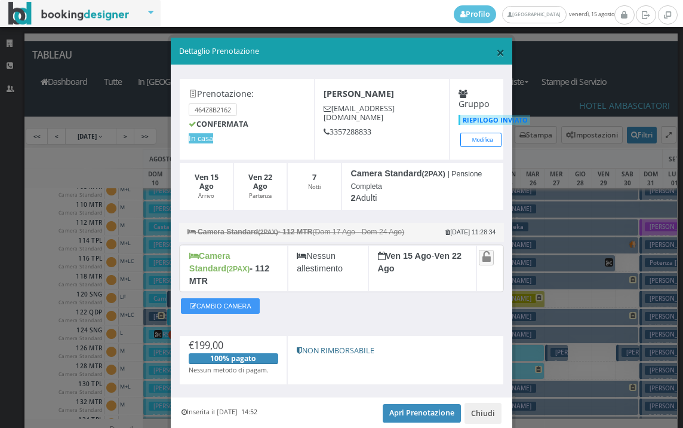
click at [496, 52] on span "×" at bounding box center [500, 52] width 8 height 20
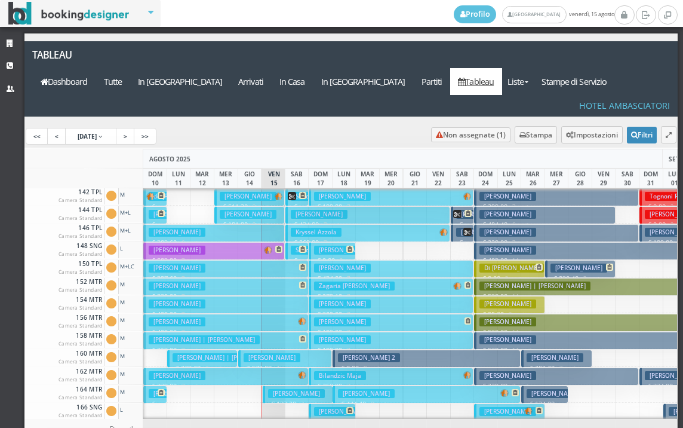
scroll to position [478, 0]
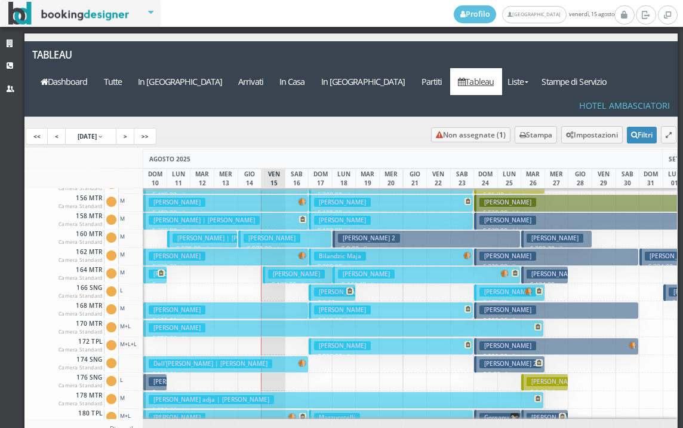
click at [270, 269] on h3 "[PERSON_NAME]" at bounding box center [296, 273] width 57 height 9
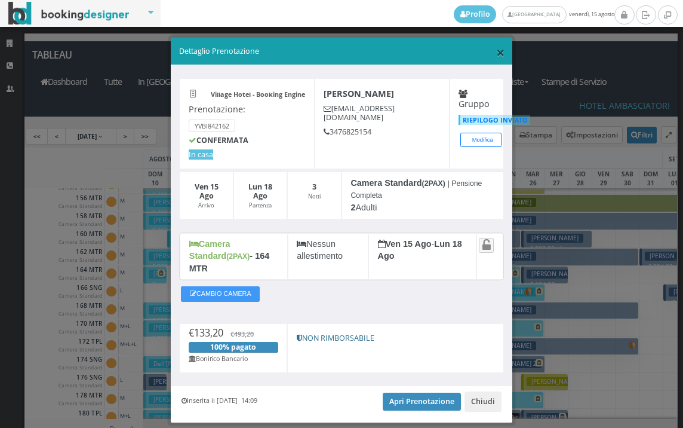
click at [496, 49] on span "×" at bounding box center [500, 52] width 8 height 20
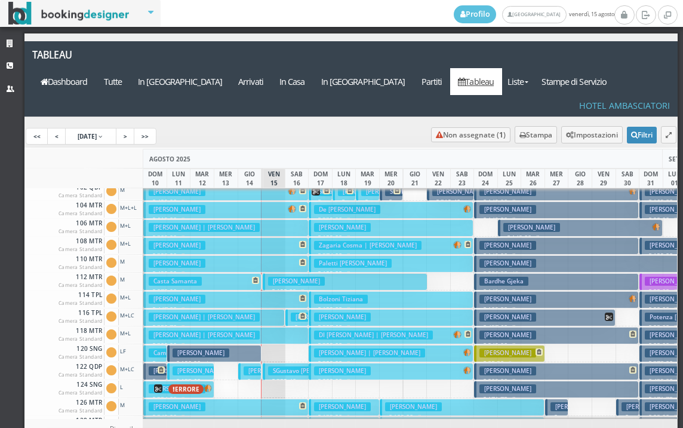
scroll to position [0, 0]
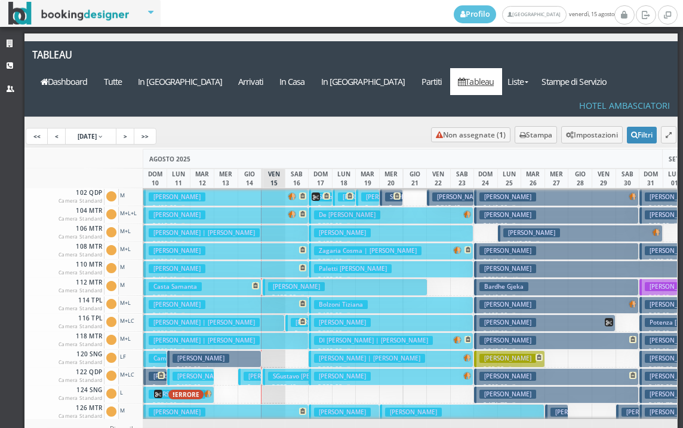
click at [268, 278] on button "[PERSON_NAME] € 199.00 7 notti 2 Adulti" at bounding box center [345, 286] width 165 height 17
